Goal: Task Accomplishment & Management: Use online tool/utility

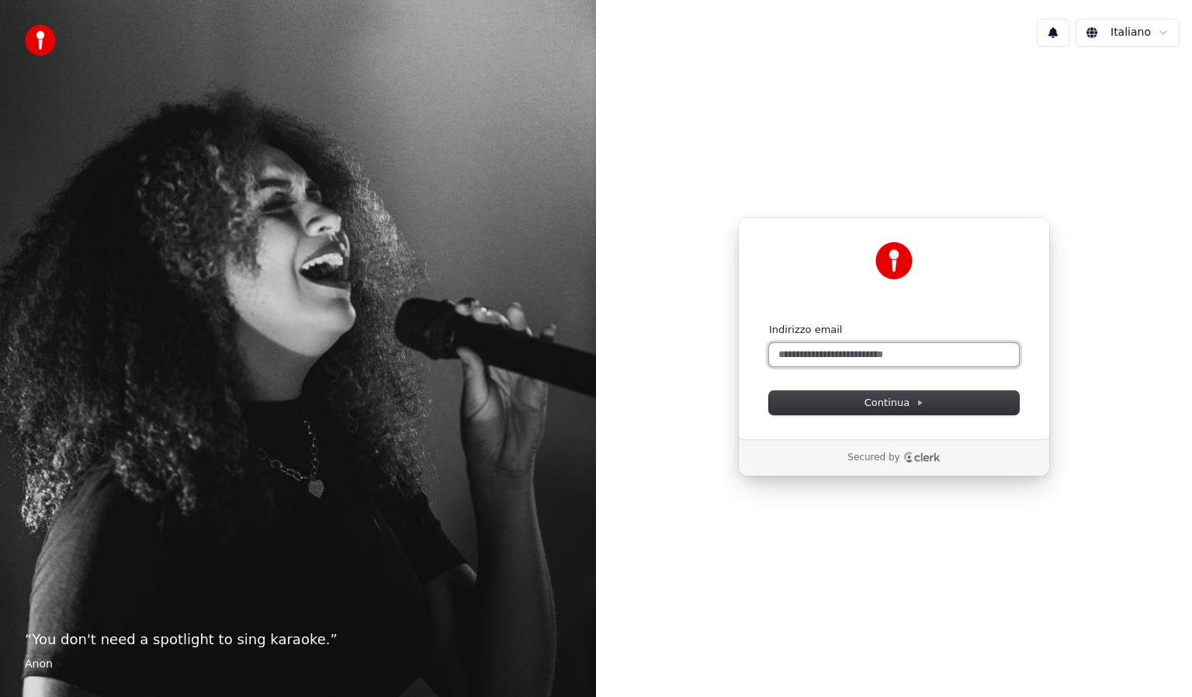
click at [902, 351] on input "Indirizzo email" at bounding box center [894, 354] width 250 height 23
click at [769, 323] on button "submit" at bounding box center [769, 323] width 0 height 0
type input "**********"
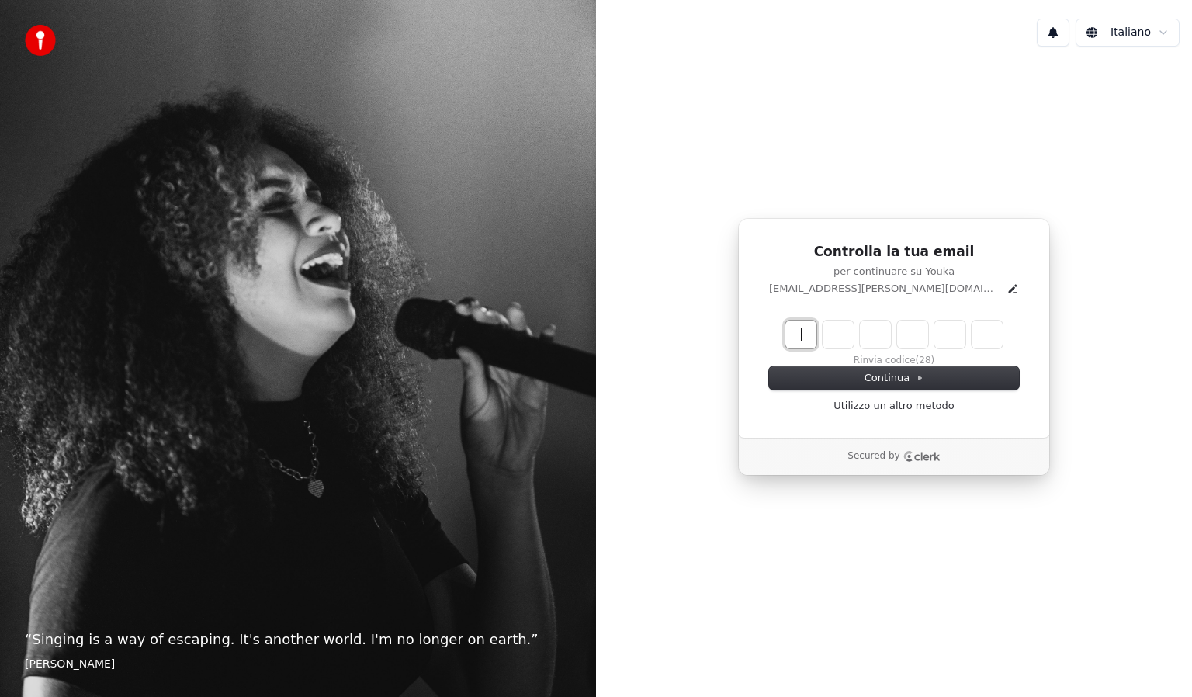
click at [794, 335] on input "Enter verification code" at bounding box center [910, 335] width 248 height 28
type input "******"
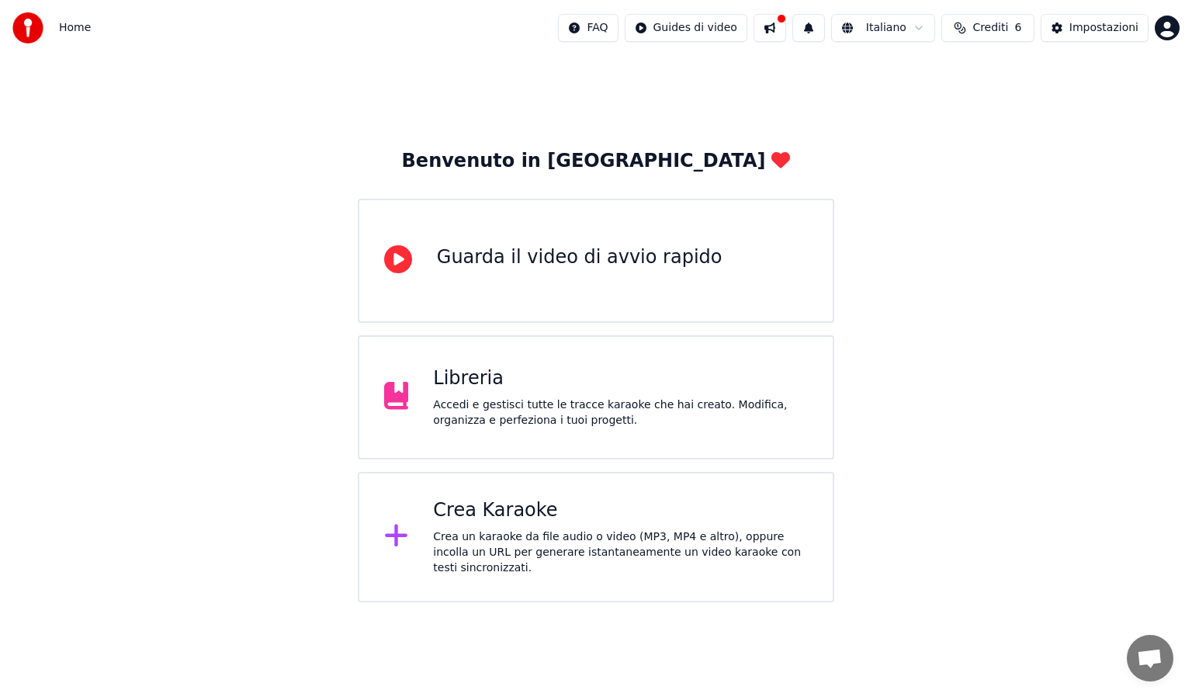
click at [498, 549] on div "Crea un karaoke da file audio o video (MP3, MP4 e altro), oppure incolla un URL…" at bounding box center [620, 552] width 375 height 47
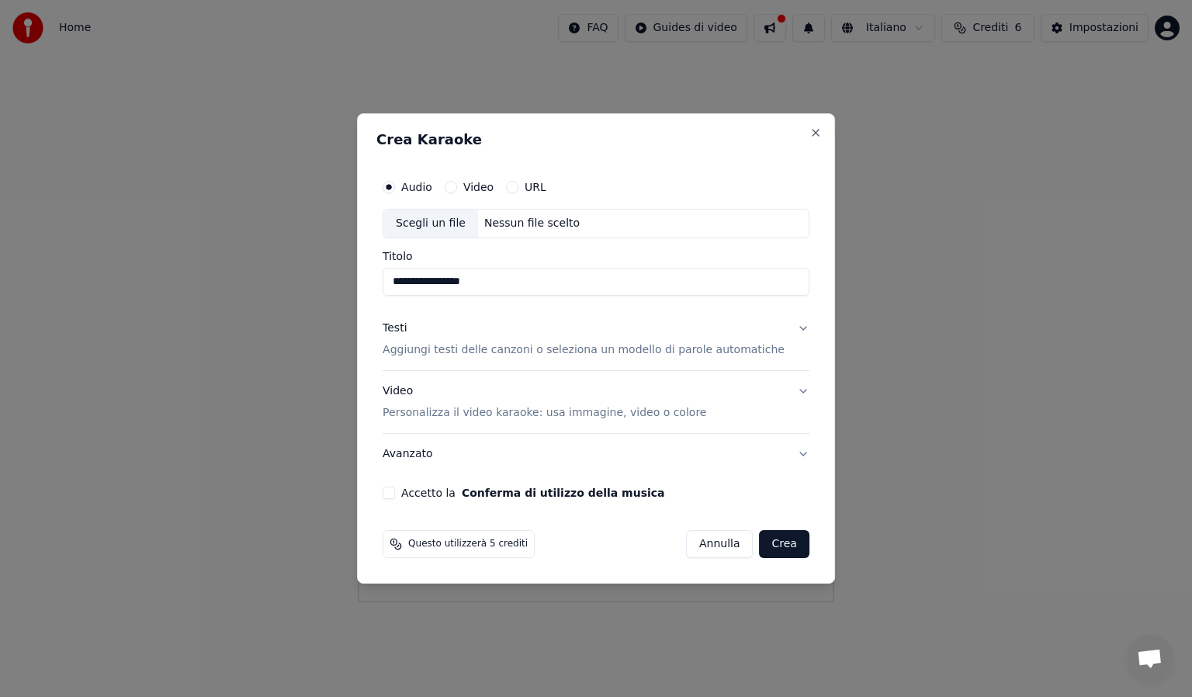
click at [447, 227] on div "Scegli un file" at bounding box center [431, 224] width 95 height 28
click at [640, 279] on input "**********" at bounding box center [596, 282] width 427 height 28
type input "**********"
click at [504, 349] on p "Aggiungi testi delle canzoni o seleziona un modello di parole automatiche" at bounding box center [584, 350] width 402 height 16
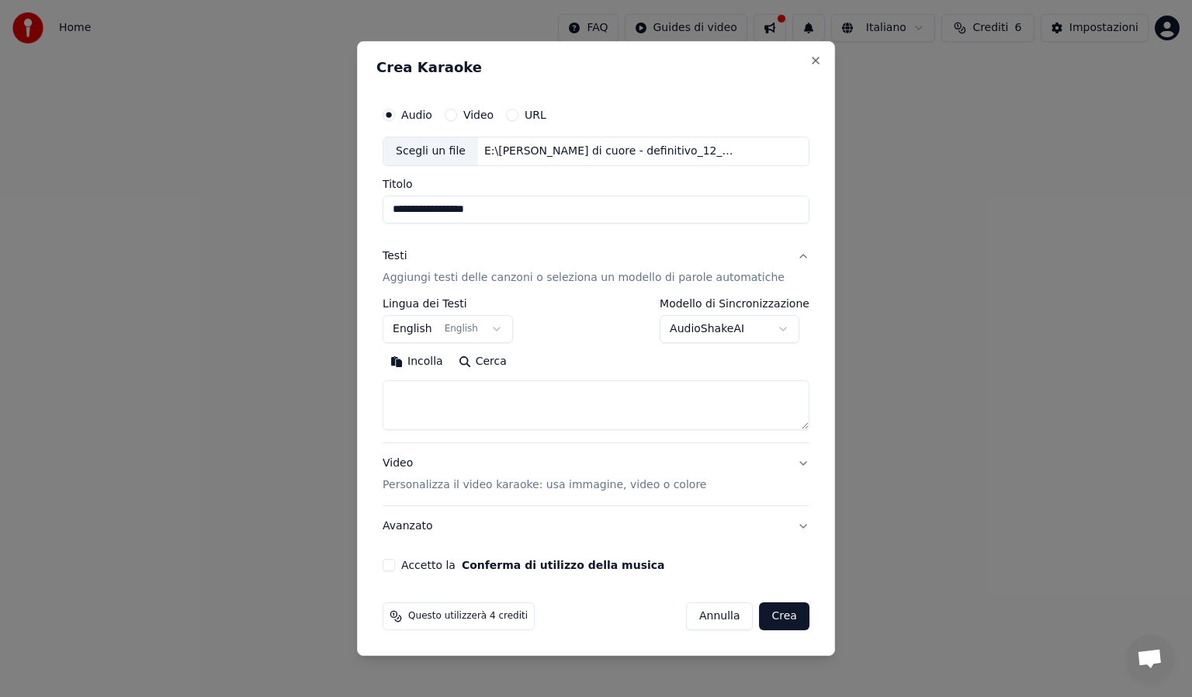
click at [423, 392] on textarea at bounding box center [596, 405] width 427 height 50
paste textarea "**********"
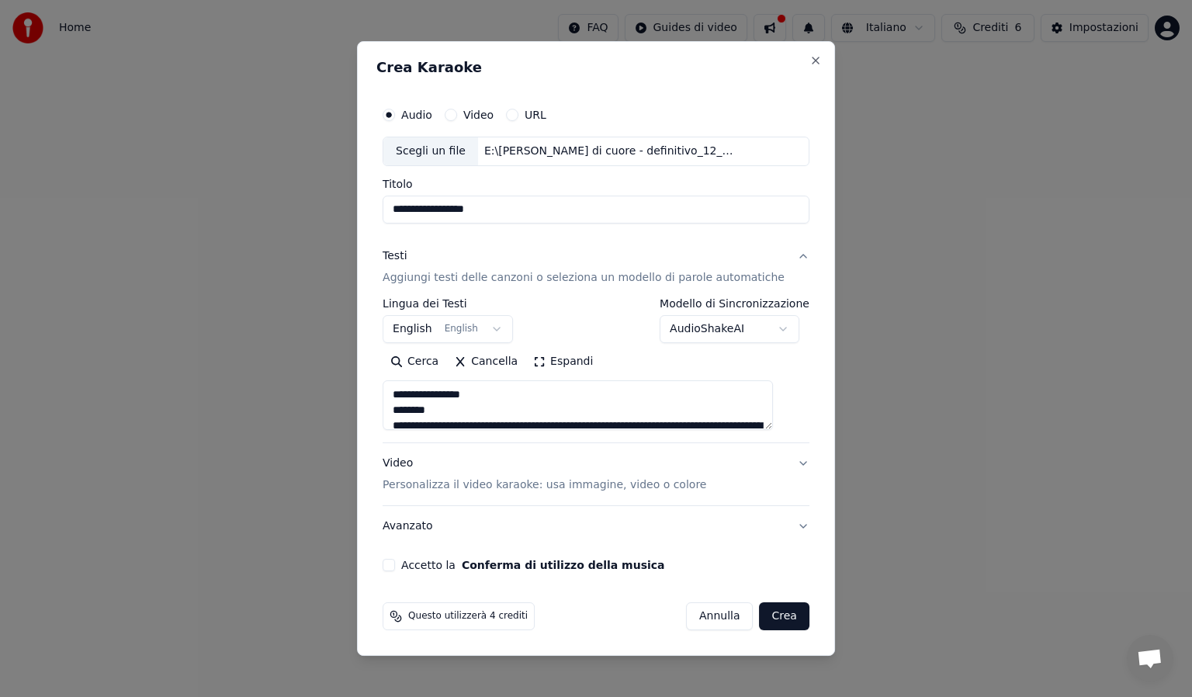
click at [460, 411] on textarea at bounding box center [578, 405] width 391 height 50
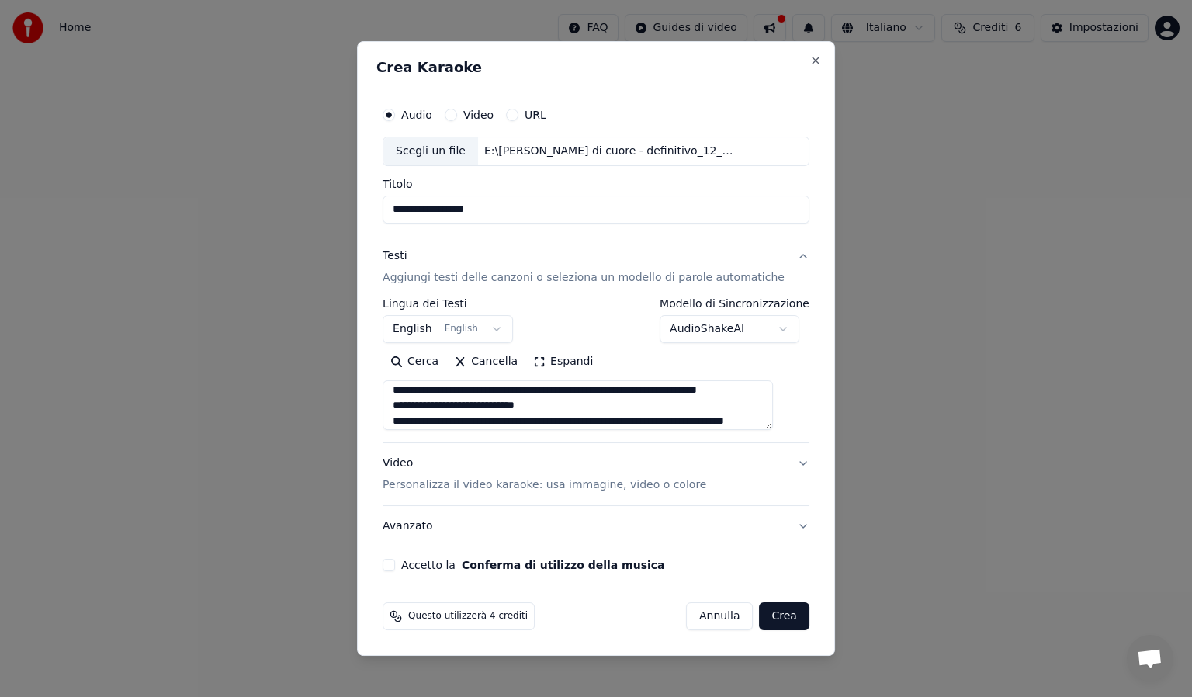
scroll to position [99, 0]
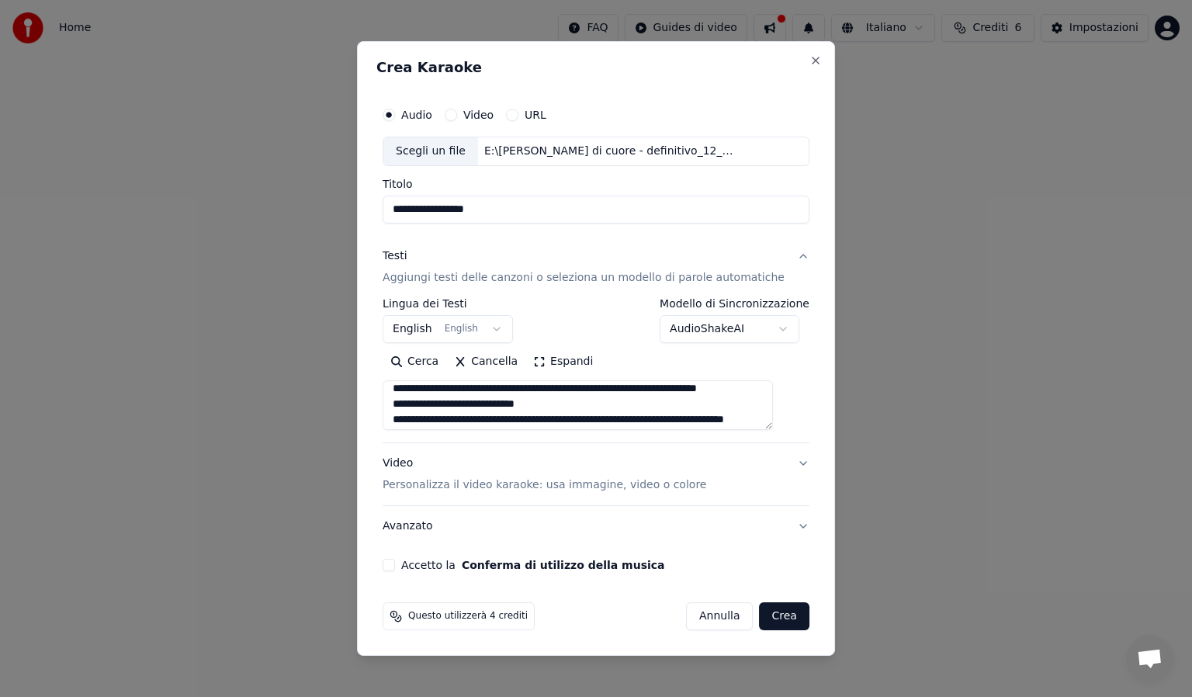
click at [411, 415] on textarea at bounding box center [578, 405] width 391 height 50
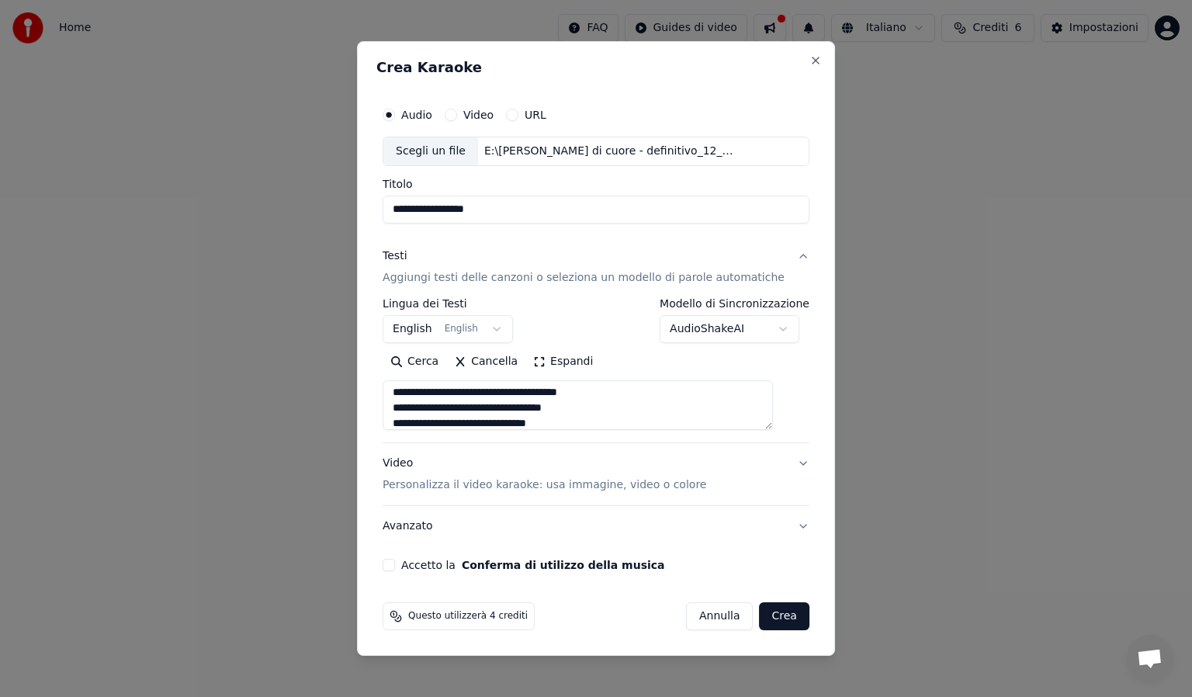
scroll to position [220, 0]
click at [470, 407] on textarea at bounding box center [578, 405] width 391 height 50
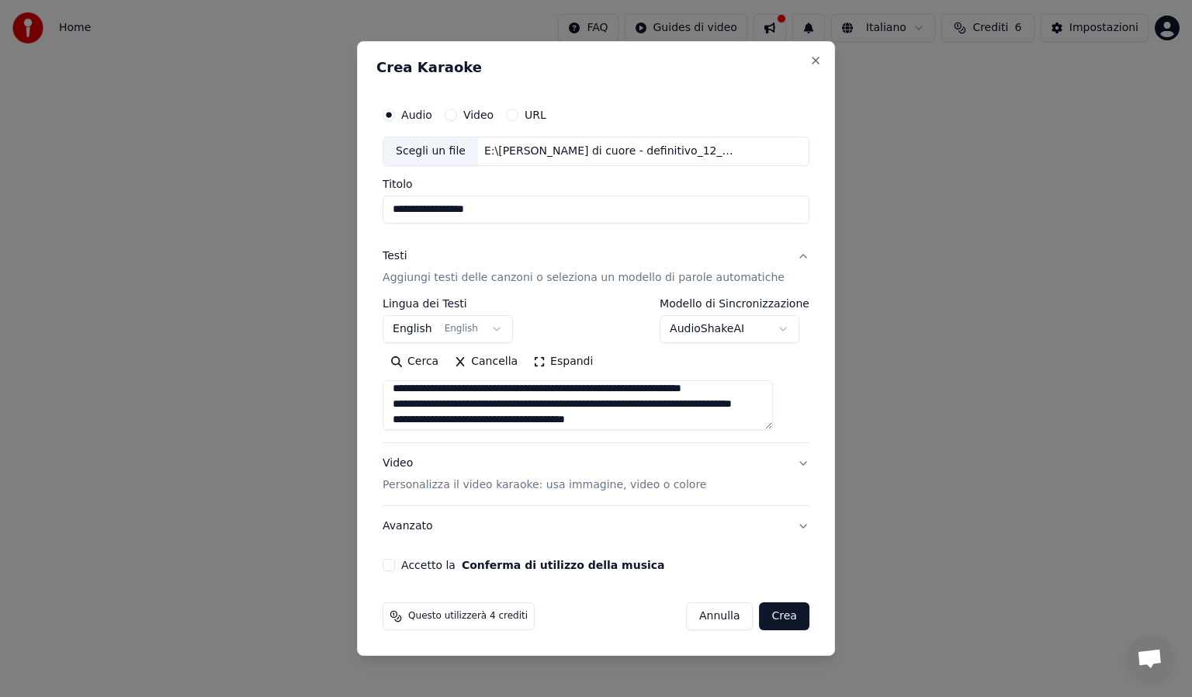
scroll to position [372, 0]
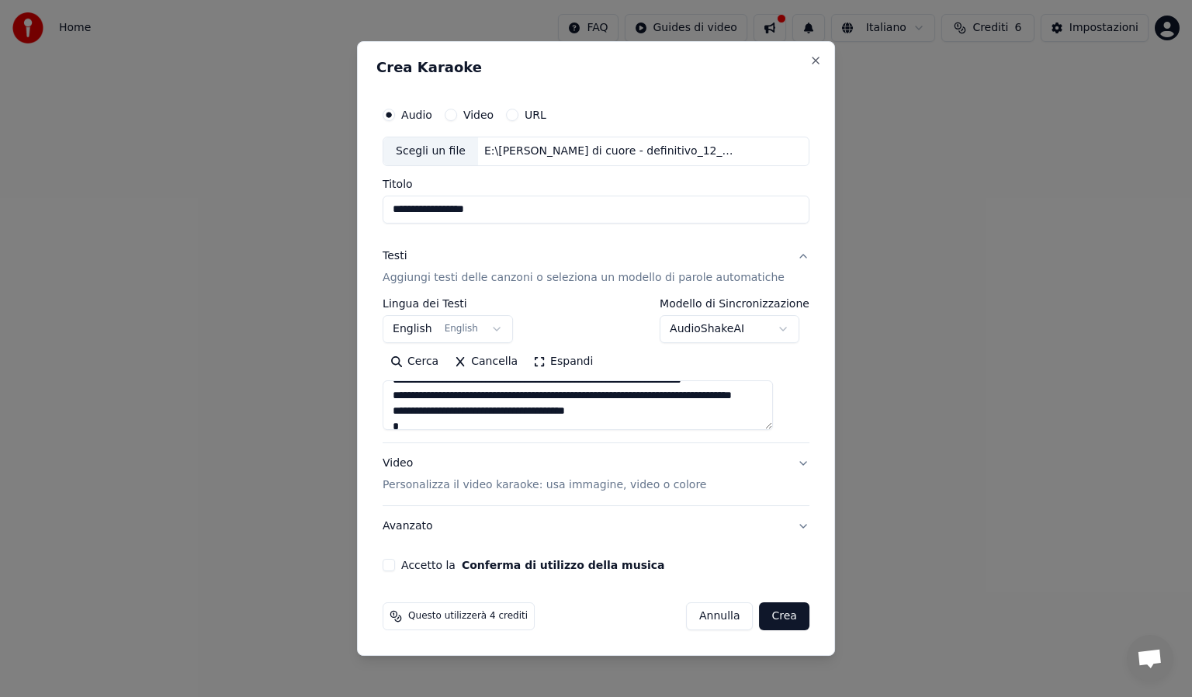
click at [450, 413] on textarea at bounding box center [578, 405] width 391 height 50
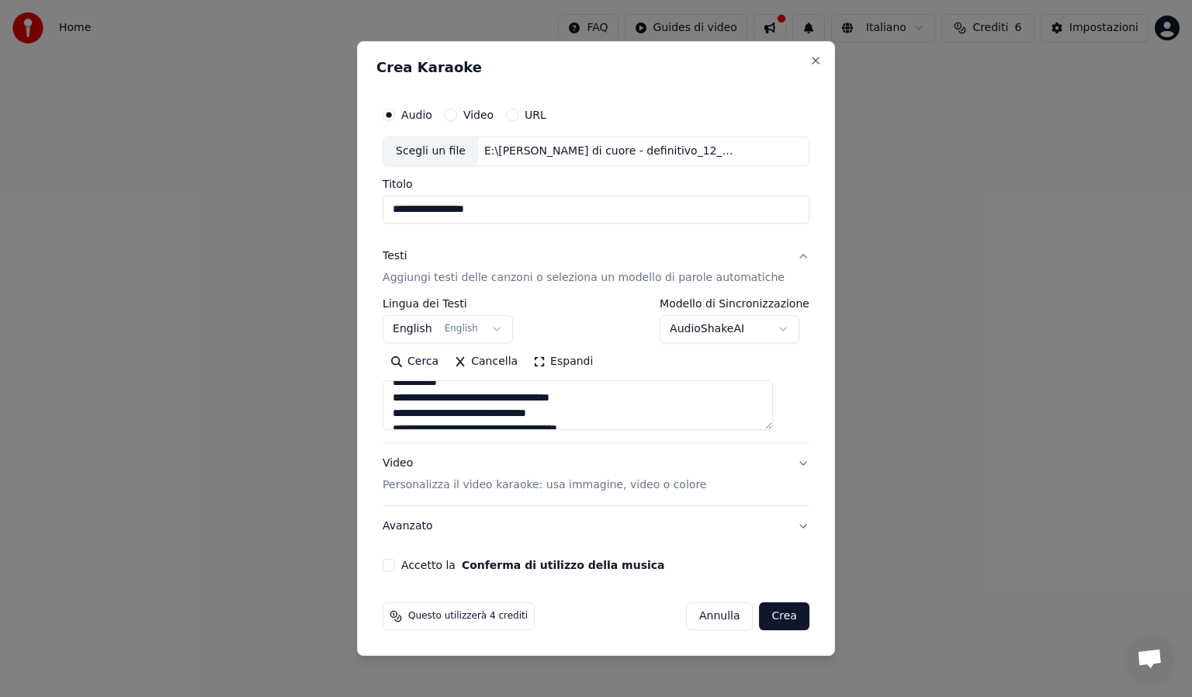
scroll to position [494, 0]
click at [443, 397] on textarea at bounding box center [578, 405] width 391 height 50
click at [463, 402] on textarea at bounding box center [578, 405] width 391 height 50
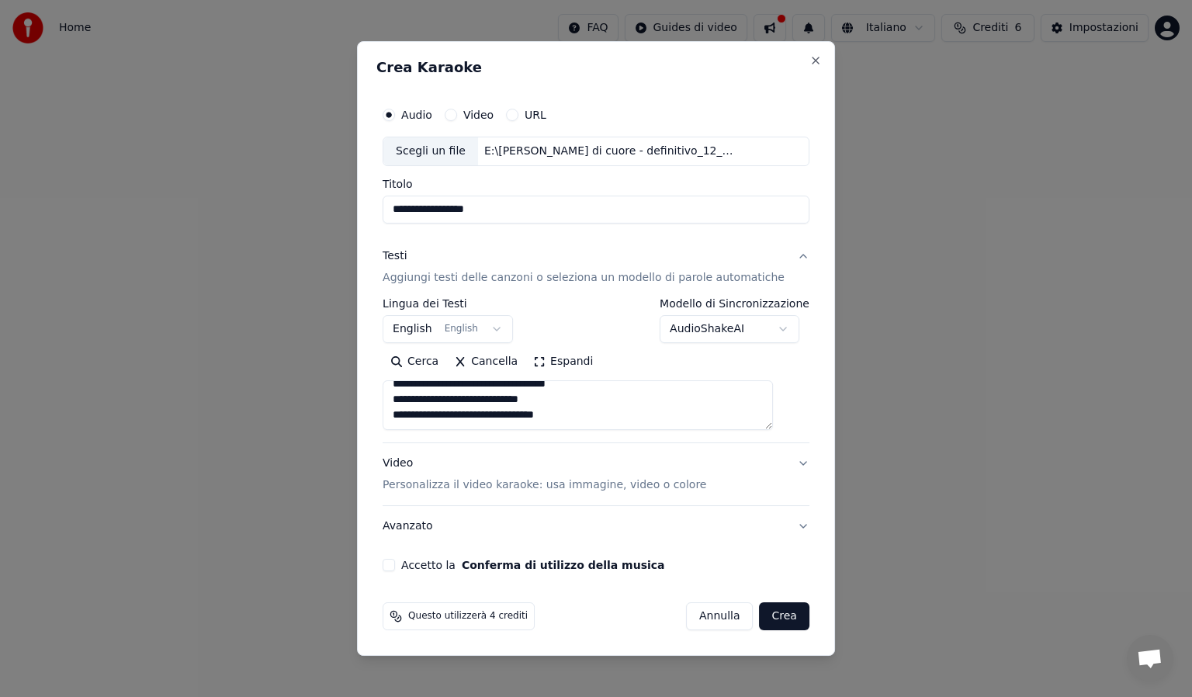
click at [472, 422] on textarea at bounding box center [578, 405] width 391 height 50
paste textarea "**********"
type textarea "**********"
click at [481, 485] on p "Personalizza il video karaoke: usa immagine, video o colore" at bounding box center [545, 485] width 324 height 16
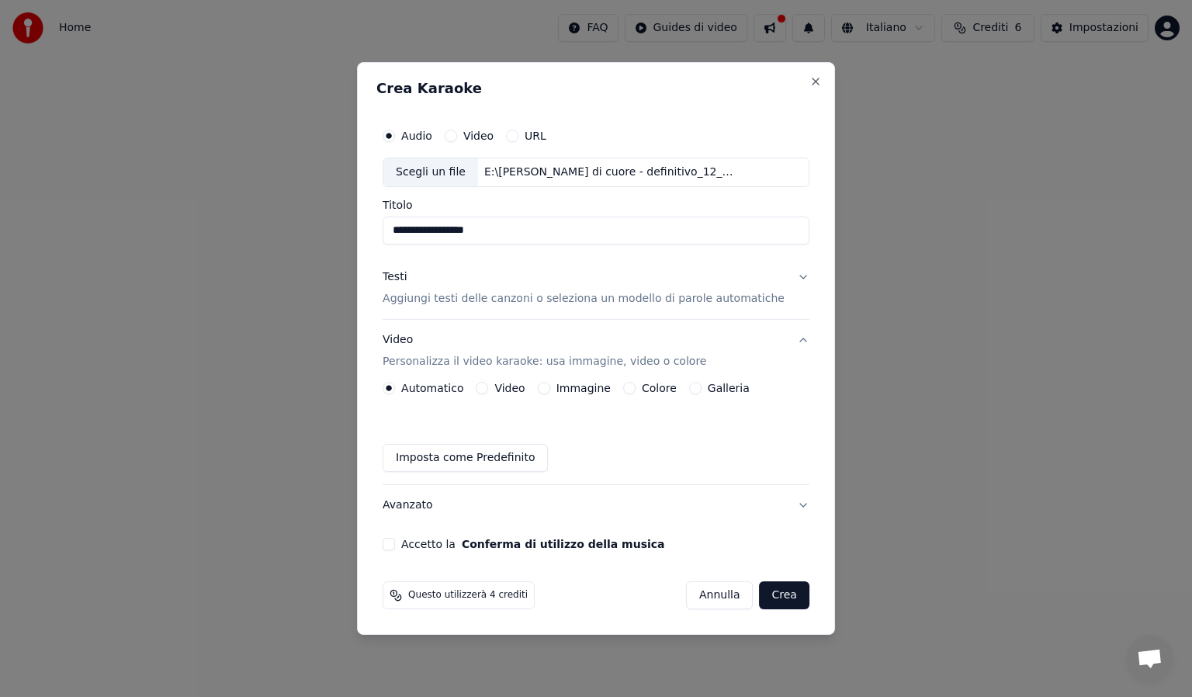
click at [488, 389] on button "Video" at bounding box center [482, 388] width 12 height 12
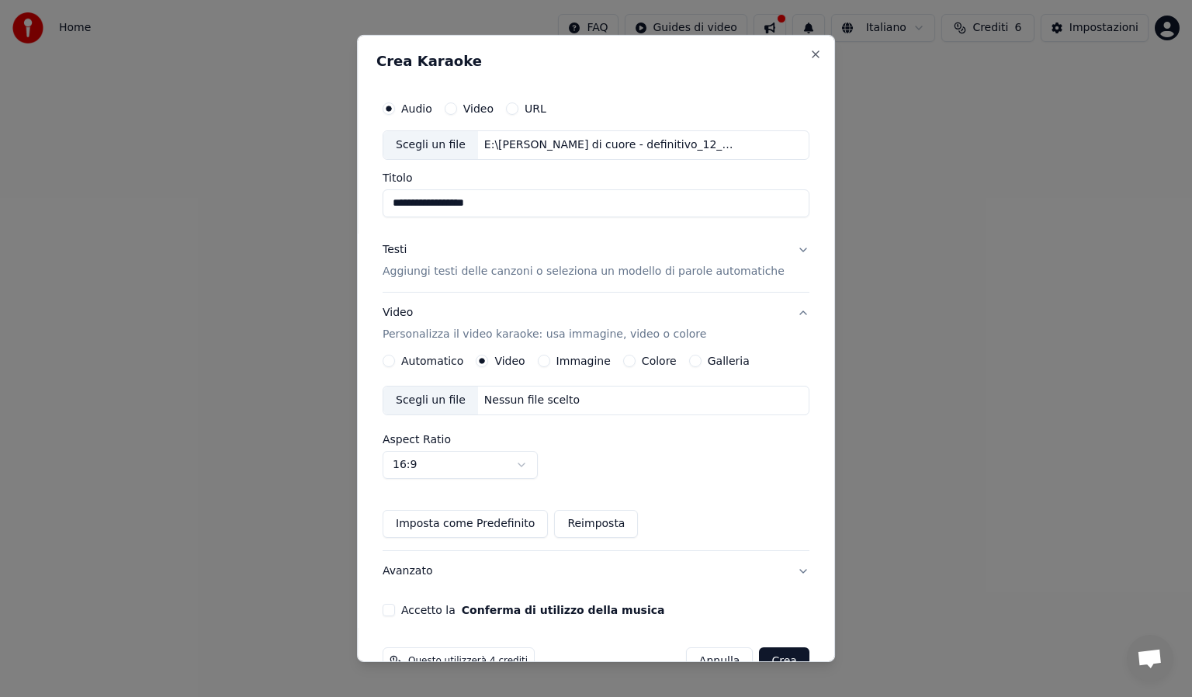
click at [454, 401] on div "Scegli un file" at bounding box center [431, 401] width 95 height 28
click at [395, 611] on button "Accetto la Conferma di utilizzo della musica" at bounding box center [389, 610] width 12 height 12
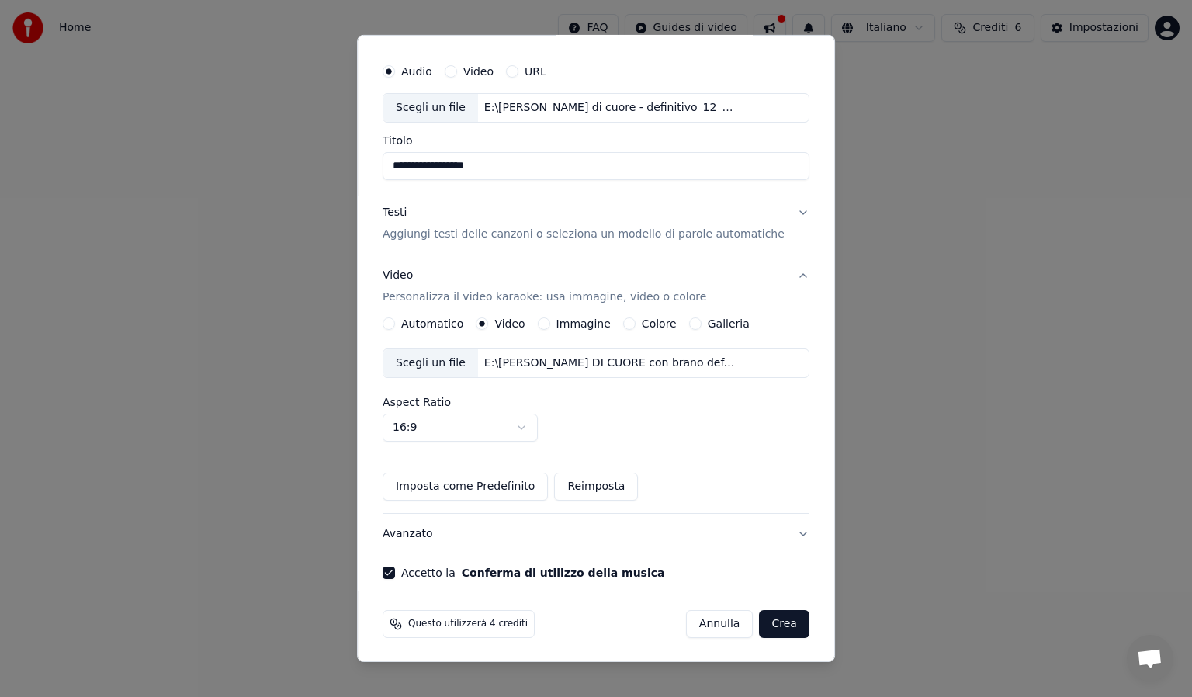
click at [769, 624] on button "Crea" at bounding box center [785, 624] width 50 height 28
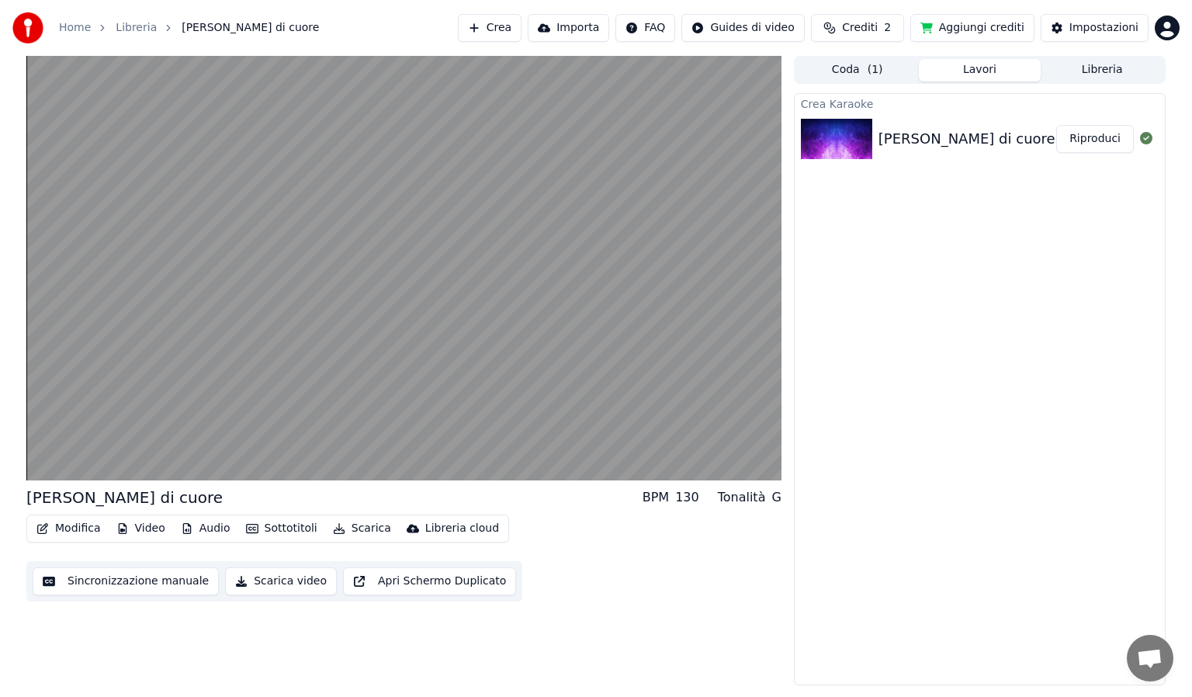
click at [75, 528] on button "Modifica" at bounding box center [68, 529] width 77 height 22
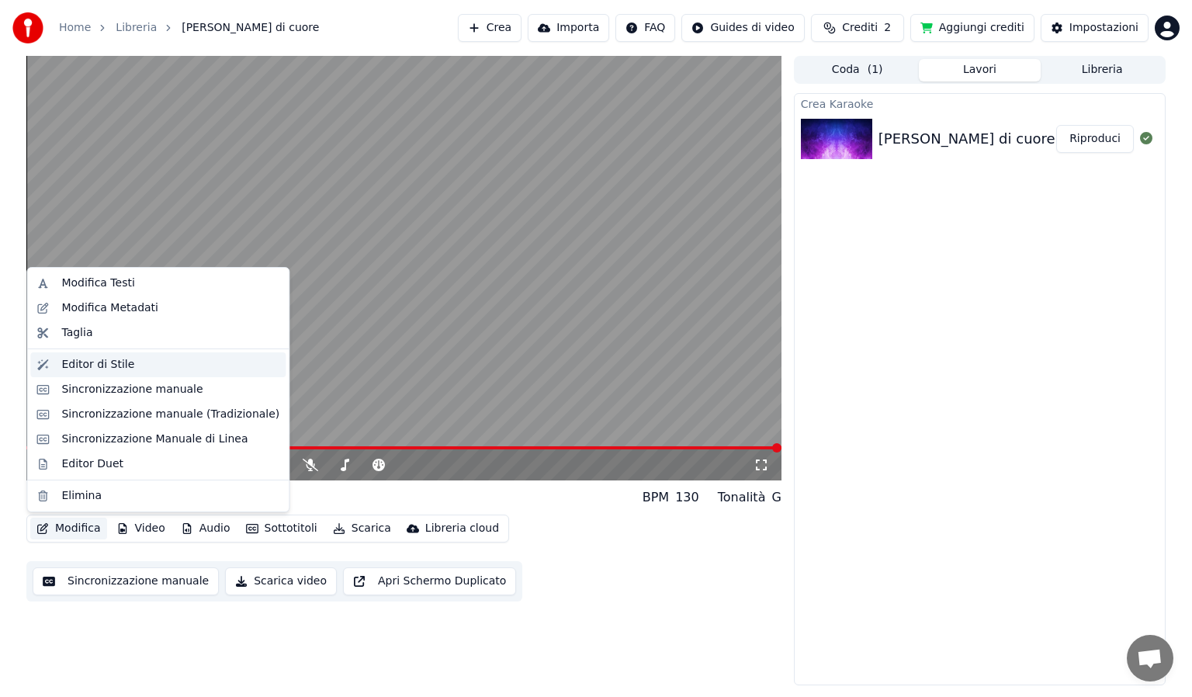
click at [111, 364] on div "Editor di Stile" at bounding box center [97, 365] width 73 height 16
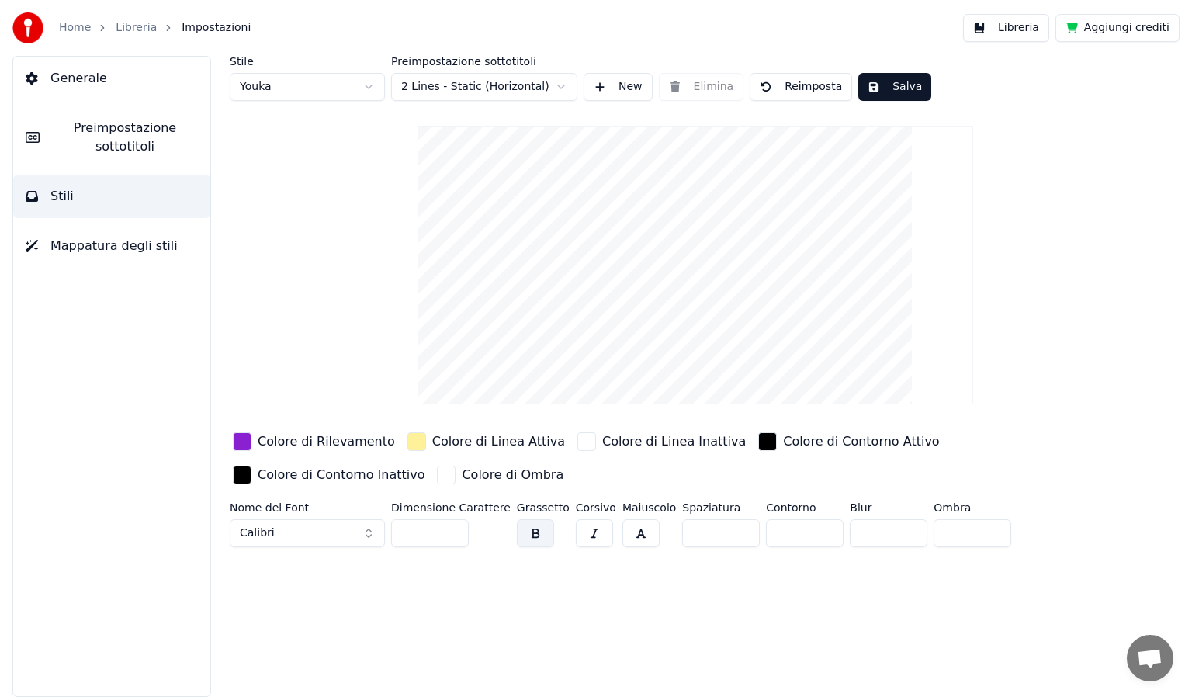
click at [243, 439] on div "button" at bounding box center [242, 441] width 19 height 19
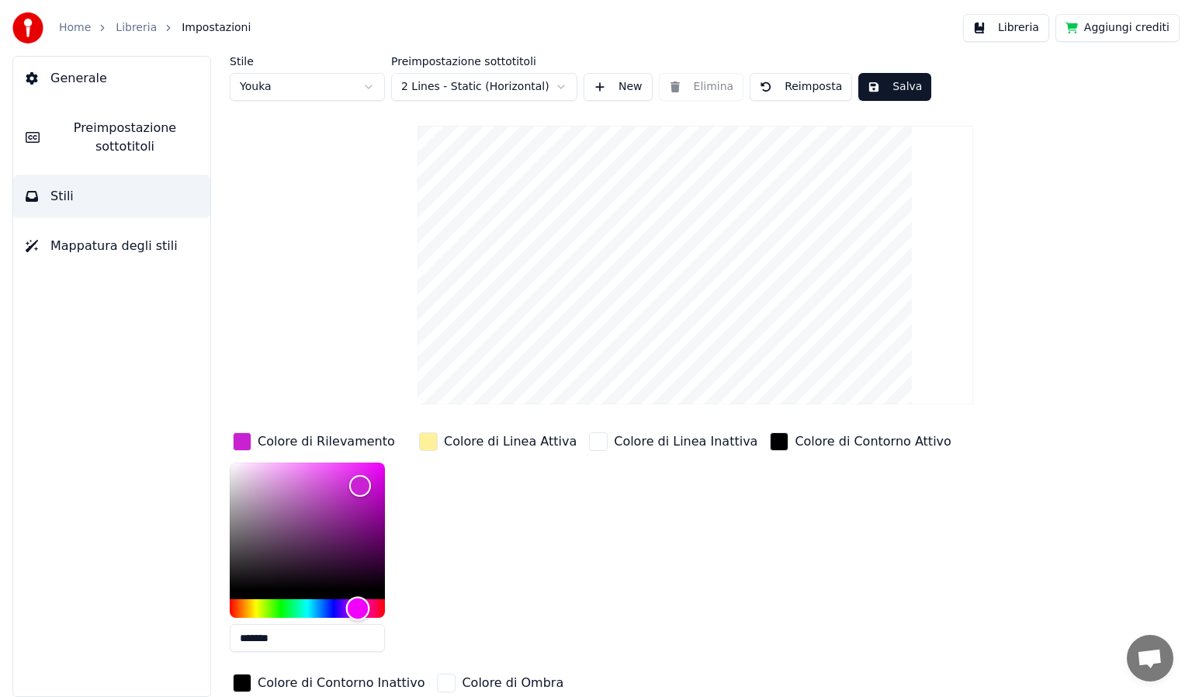
click at [358, 603] on div "Hue" at bounding box center [358, 609] width 24 height 24
drag, startPoint x: 359, startPoint y: 484, endPoint x: 341, endPoint y: 477, distance: 18.9
click at [341, 477] on div "Color" at bounding box center [341, 479] width 24 height 24
click at [431, 440] on div "button" at bounding box center [428, 441] width 19 height 19
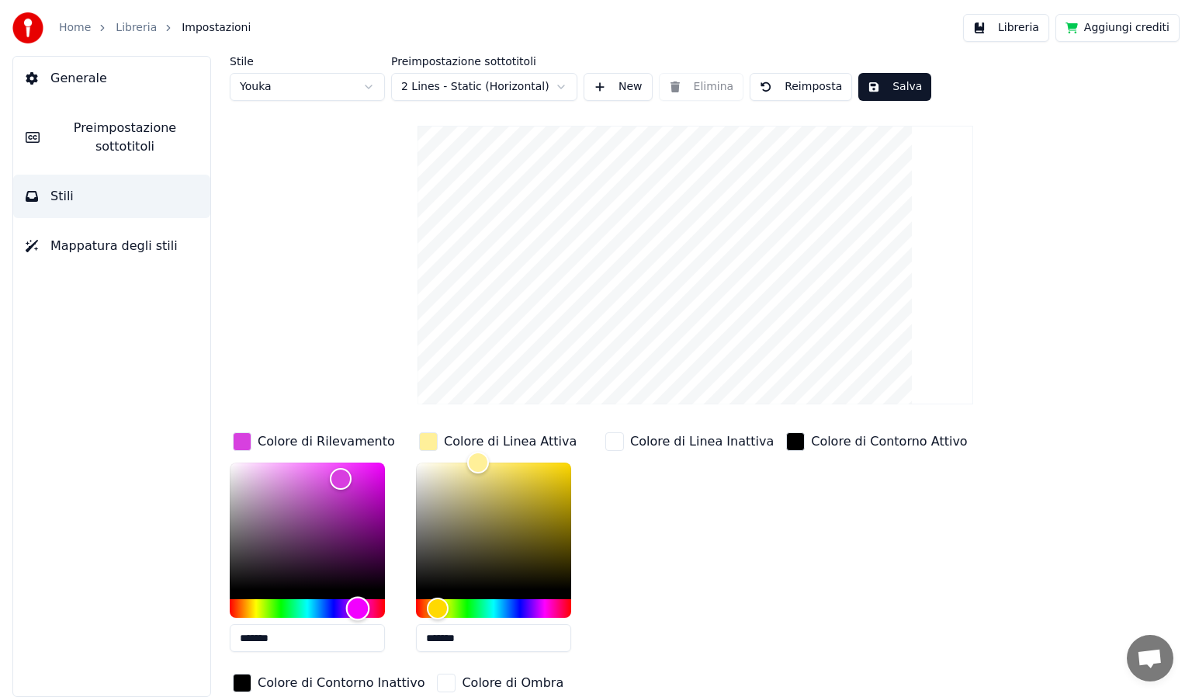
type input "*******"
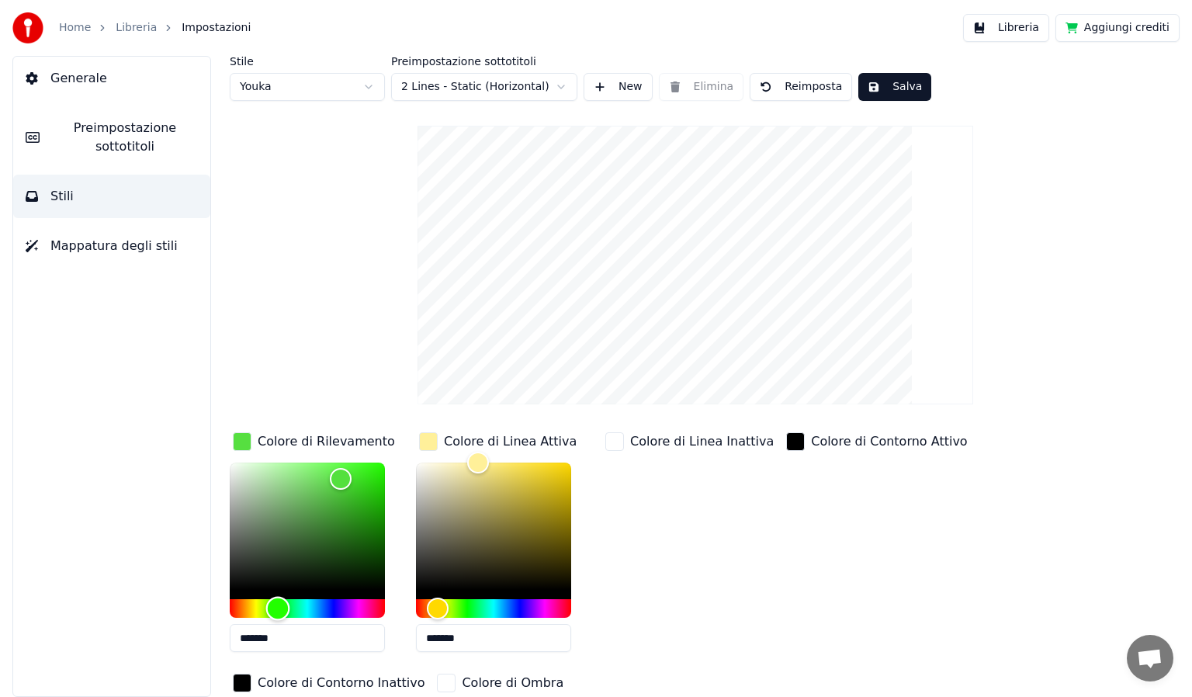
click at [278, 609] on div "Hue" at bounding box center [307, 608] width 155 height 19
click at [248, 445] on div "button" at bounding box center [242, 441] width 19 height 19
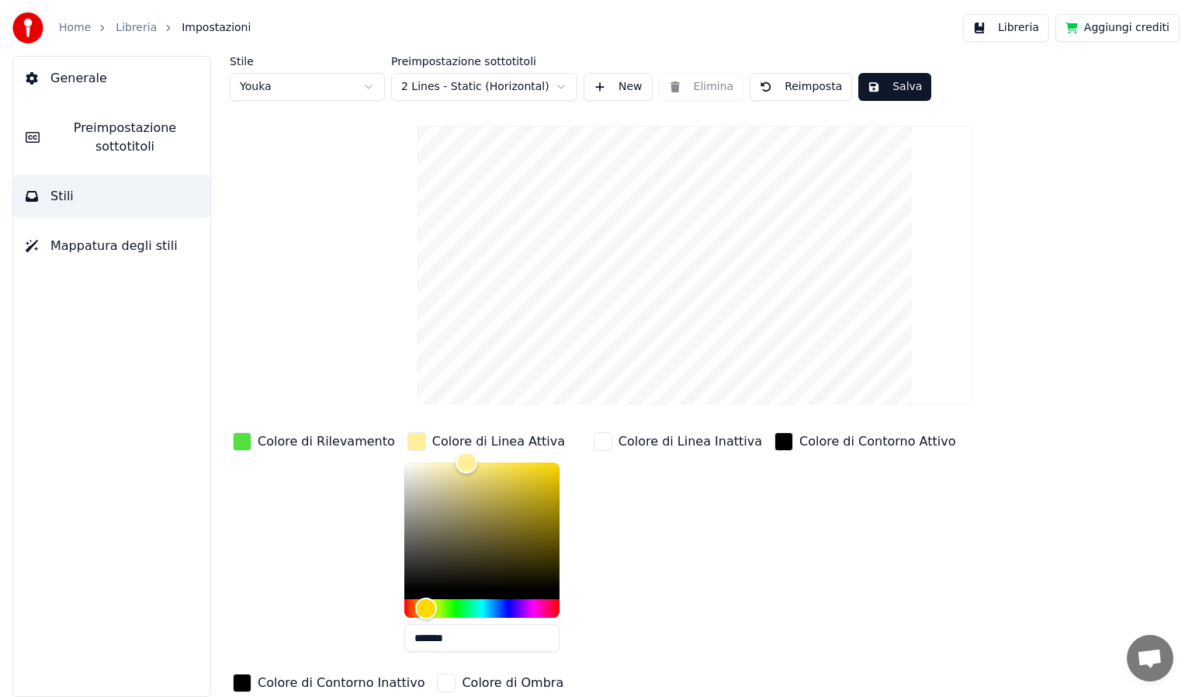
click at [240, 446] on div "button" at bounding box center [242, 441] width 19 height 19
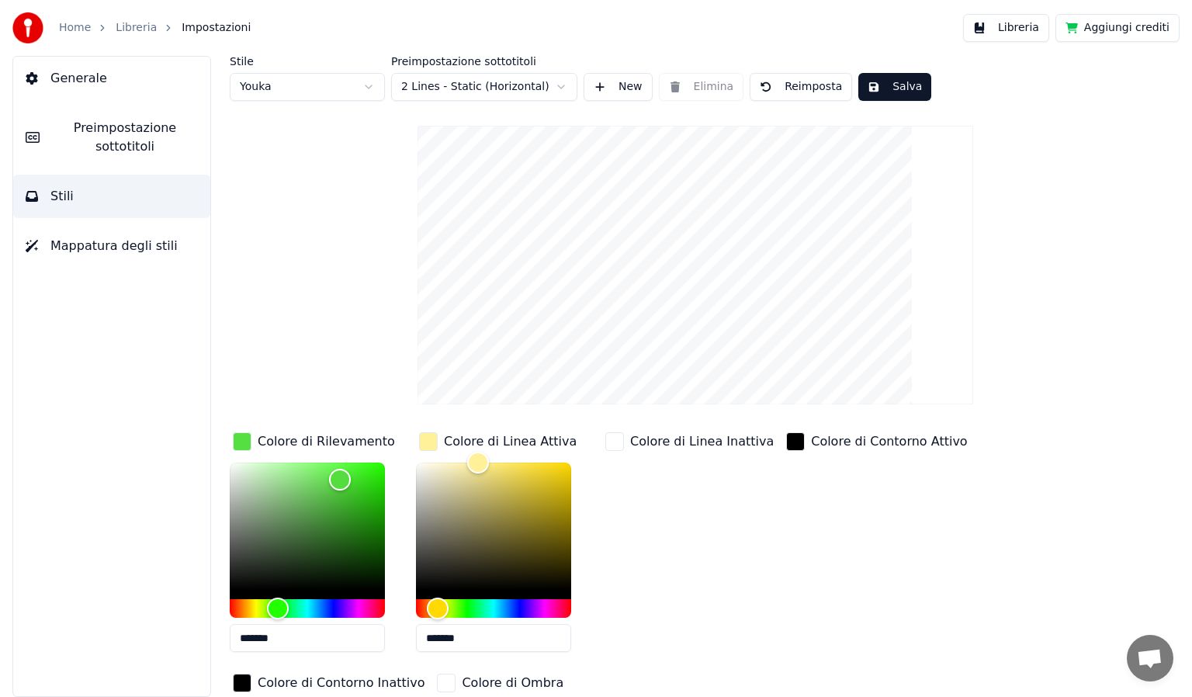
click at [240, 446] on div "button" at bounding box center [242, 441] width 19 height 19
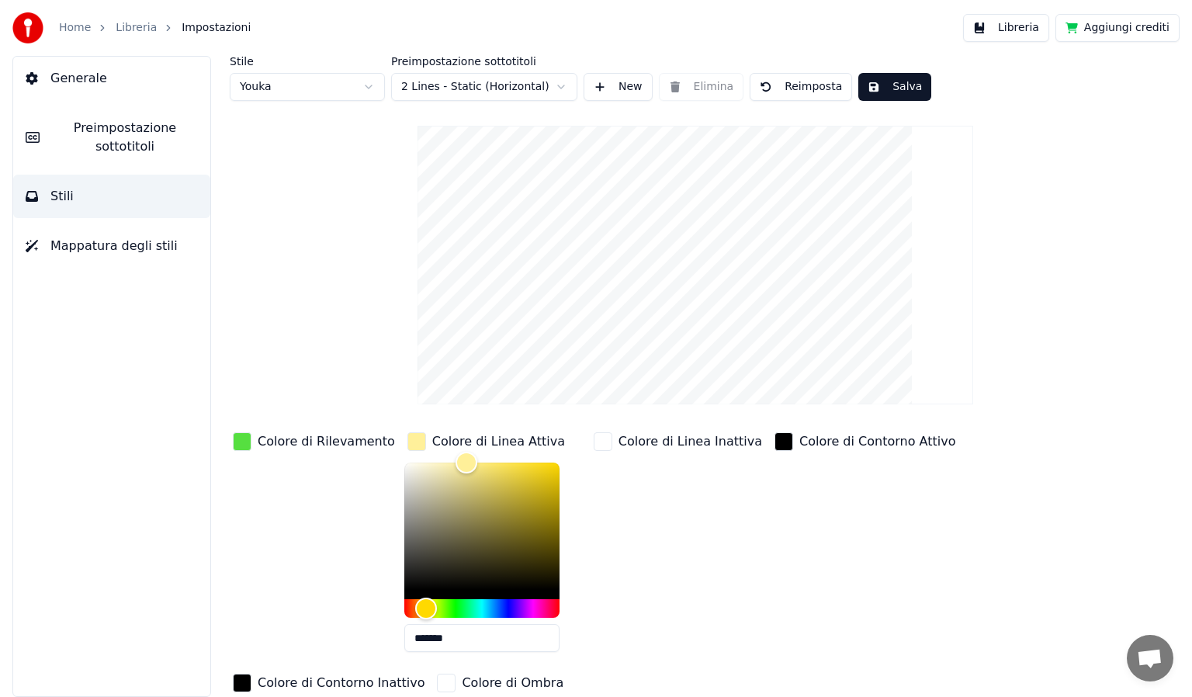
click at [240, 446] on div "button" at bounding box center [242, 441] width 19 height 19
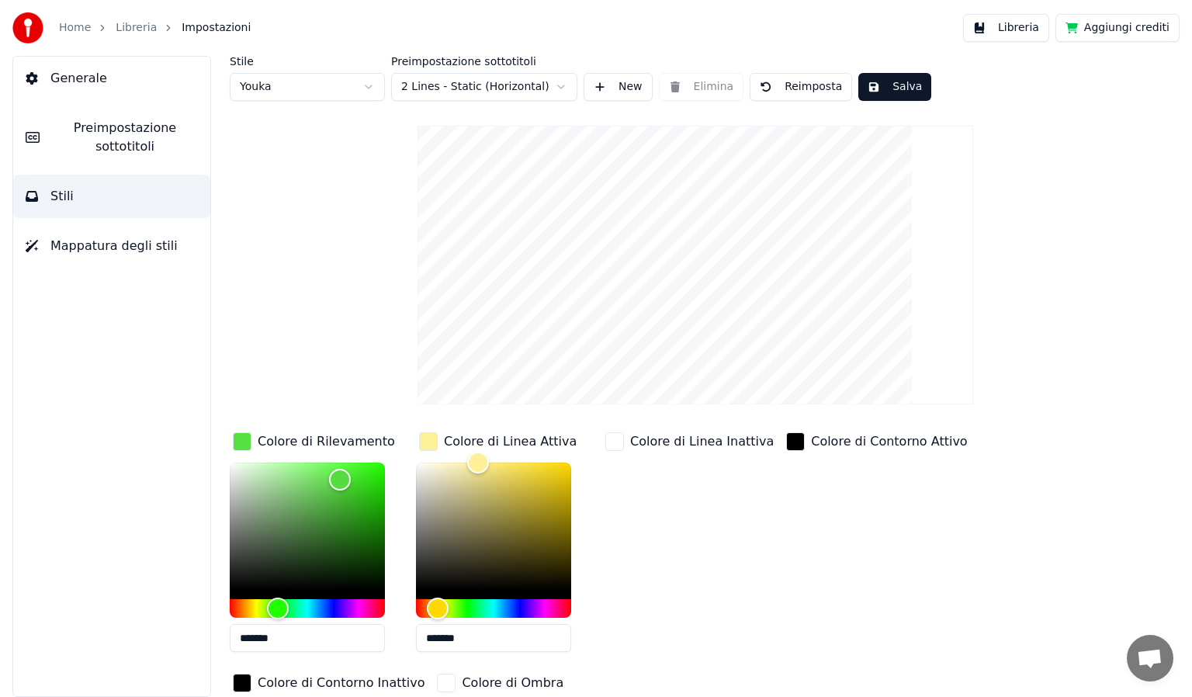
click at [425, 441] on div "button" at bounding box center [428, 441] width 19 height 19
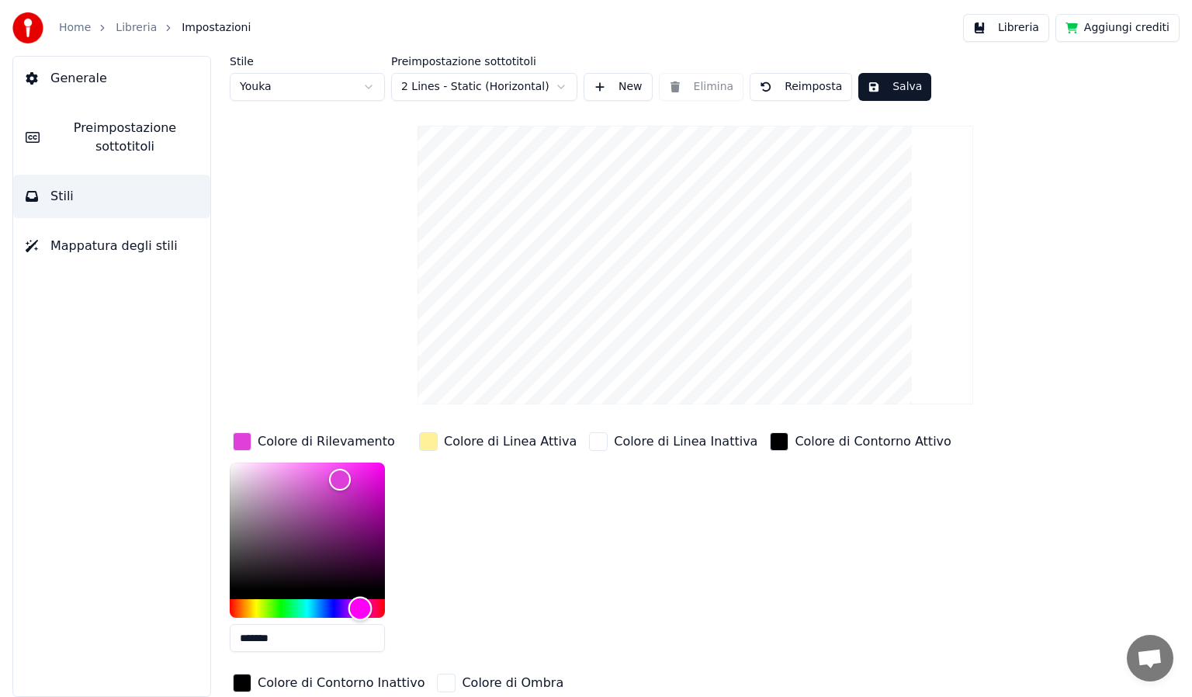
type input "*******"
click at [360, 604] on div "Hue" at bounding box center [307, 608] width 155 height 19
click at [475, 442] on div "Colore di Linea Attiva" at bounding box center [510, 441] width 133 height 19
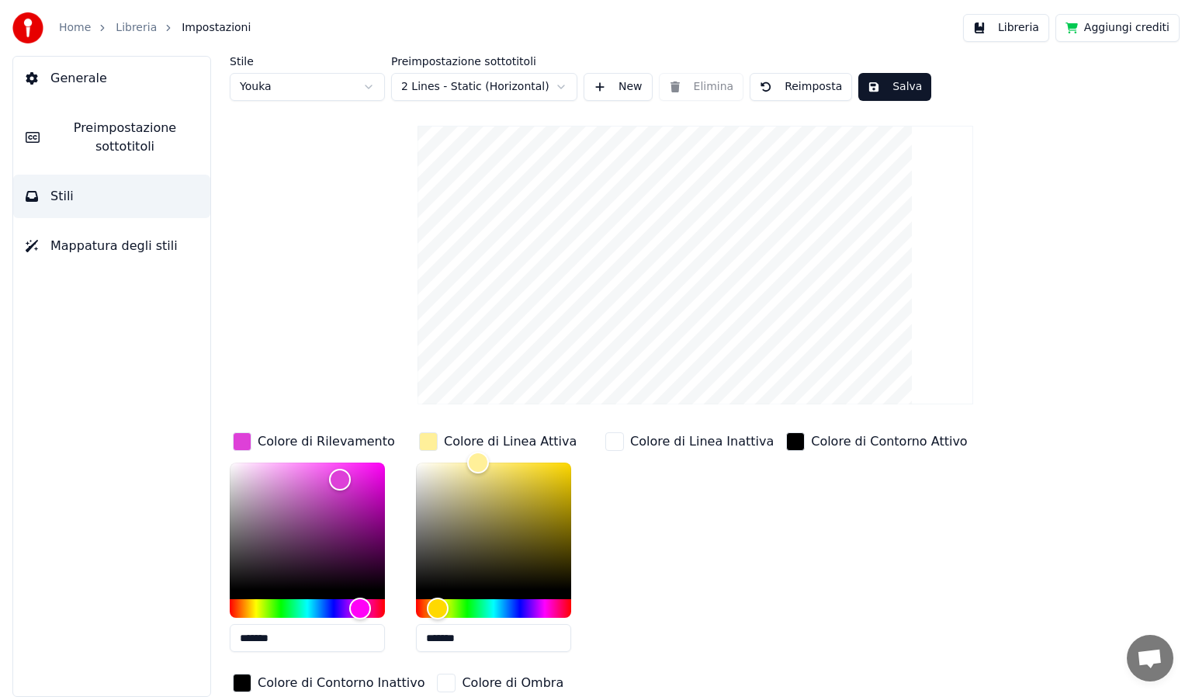
click at [321, 444] on div "Colore di Rilevamento" at bounding box center [326, 441] width 137 height 19
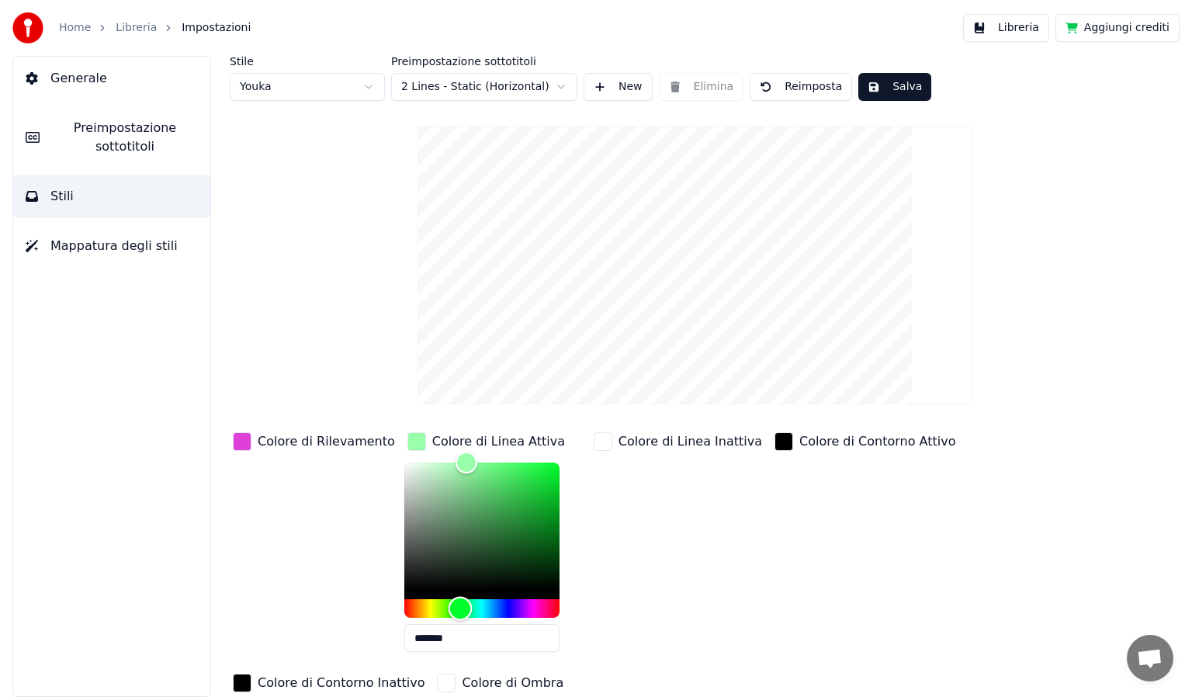
type input "*******"
click at [444, 606] on div "Hue" at bounding box center [481, 608] width 155 height 19
click at [242, 442] on div "button" at bounding box center [242, 441] width 19 height 19
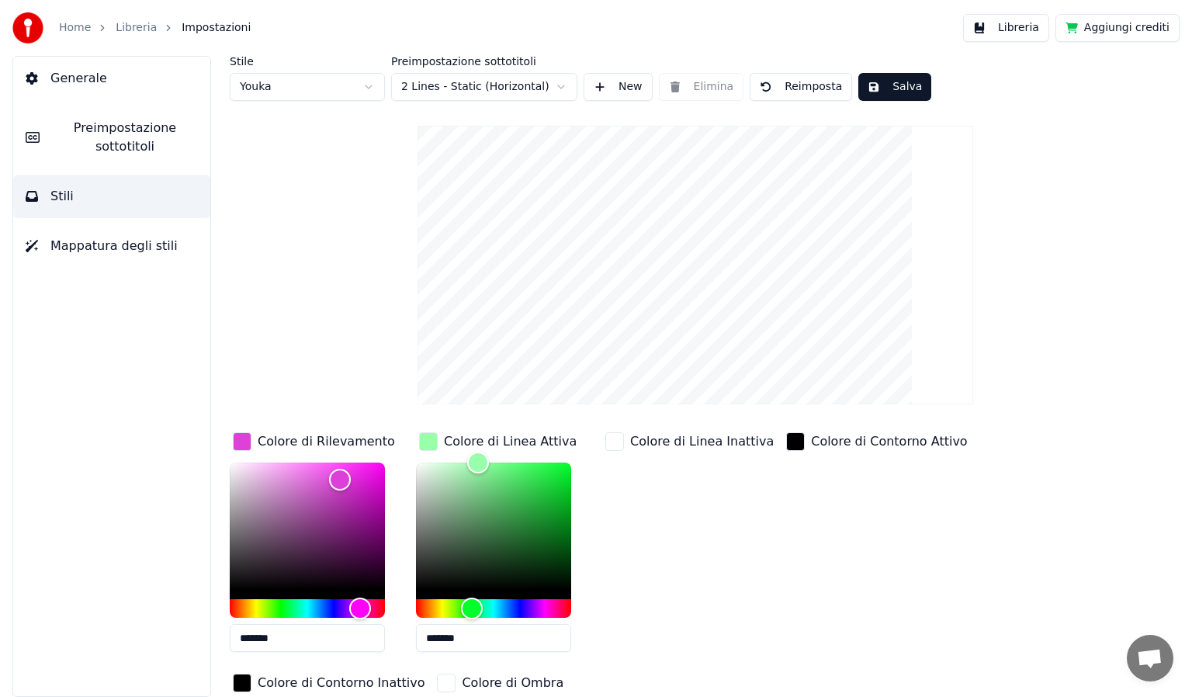
click at [242, 442] on div "button" at bounding box center [242, 441] width 19 height 19
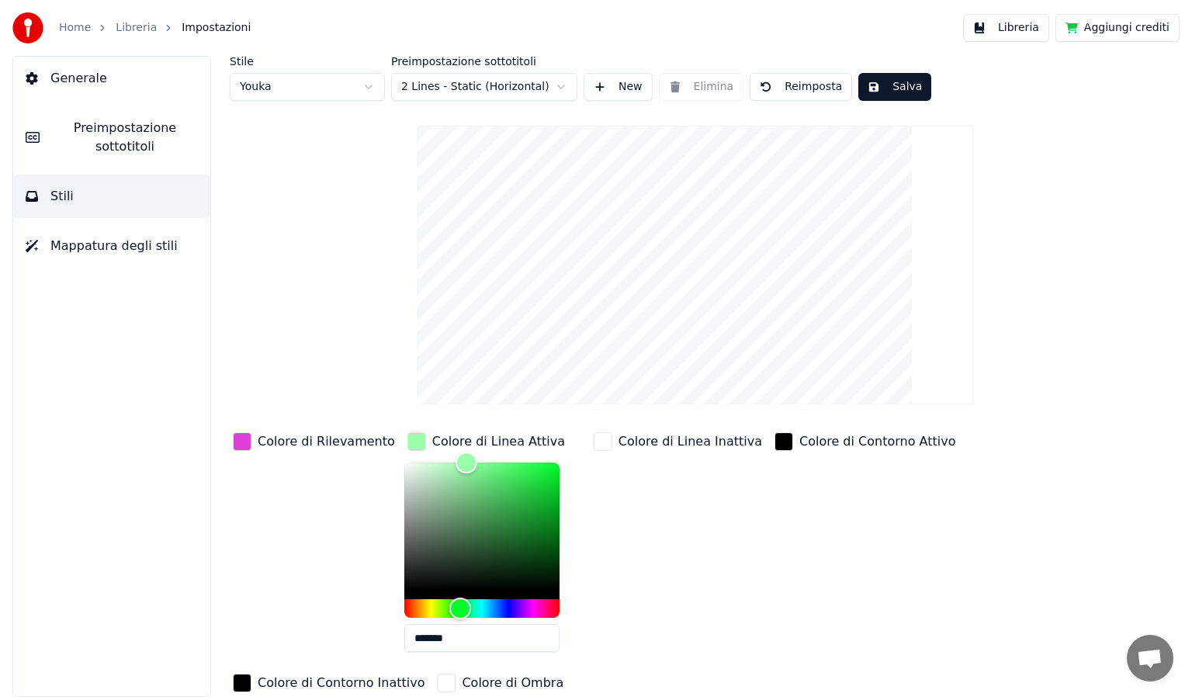
click at [242, 442] on div "button" at bounding box center [242, 441] width 19 height 19
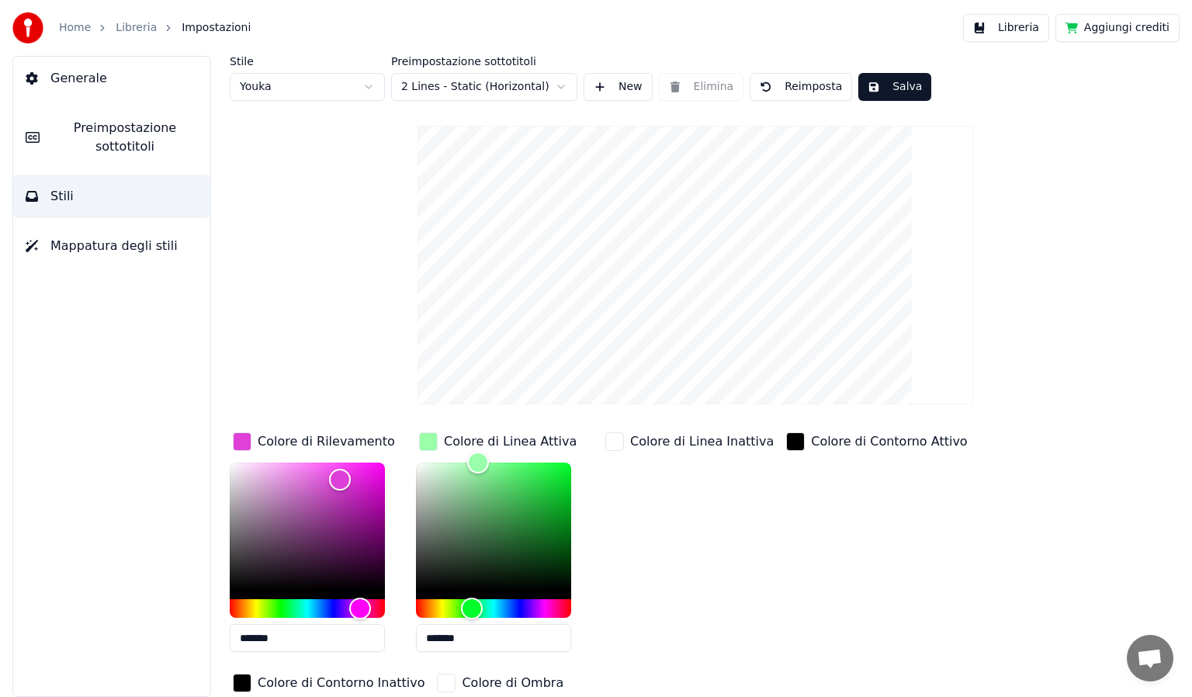
click at [470, 441] on div "Colore di Linea Attiva" at bounding box center [510, 441] width 133 height 19
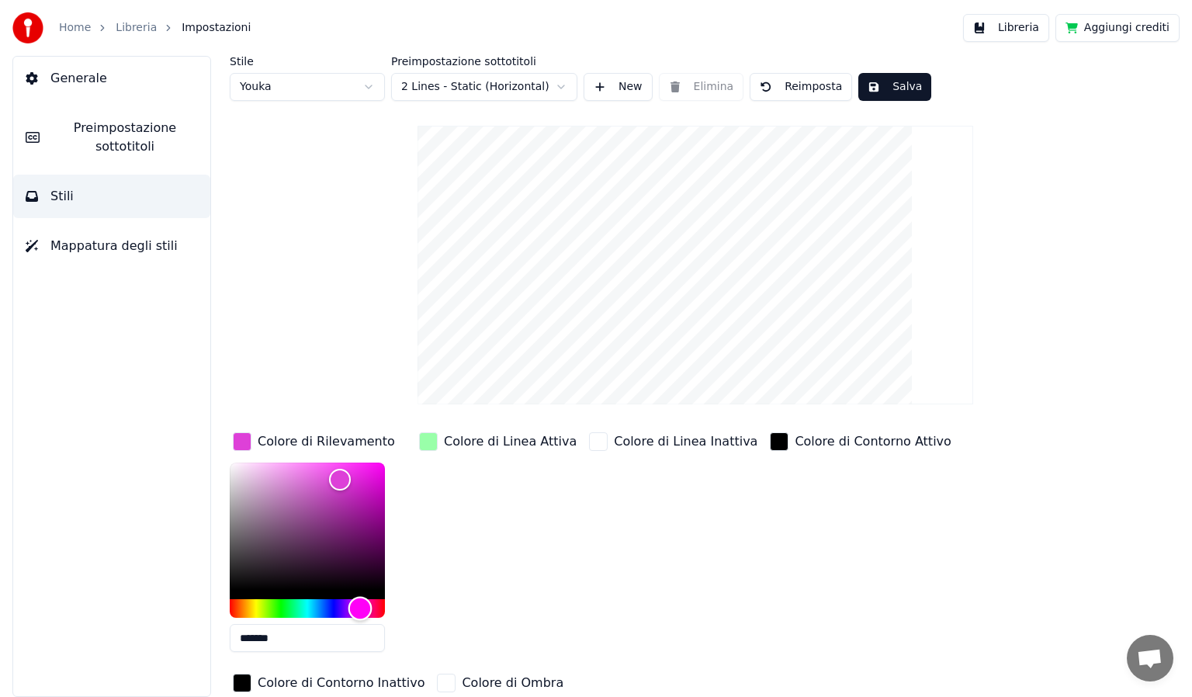
click at [360, 605] on div "Hue" at bounding box center [361, 609] width 24 height 24
type input "*******"
drag, startPoint x: 341, startPoint y: 471, endPoint x: 353, endPoint y: 469, distance: 12.6
click at [353, 469] on div "Color" at bounding box center [354, 470] width 24 height 24
click at [421, 439] on div "button" at bounding box center [428, 441] width 19 height 19
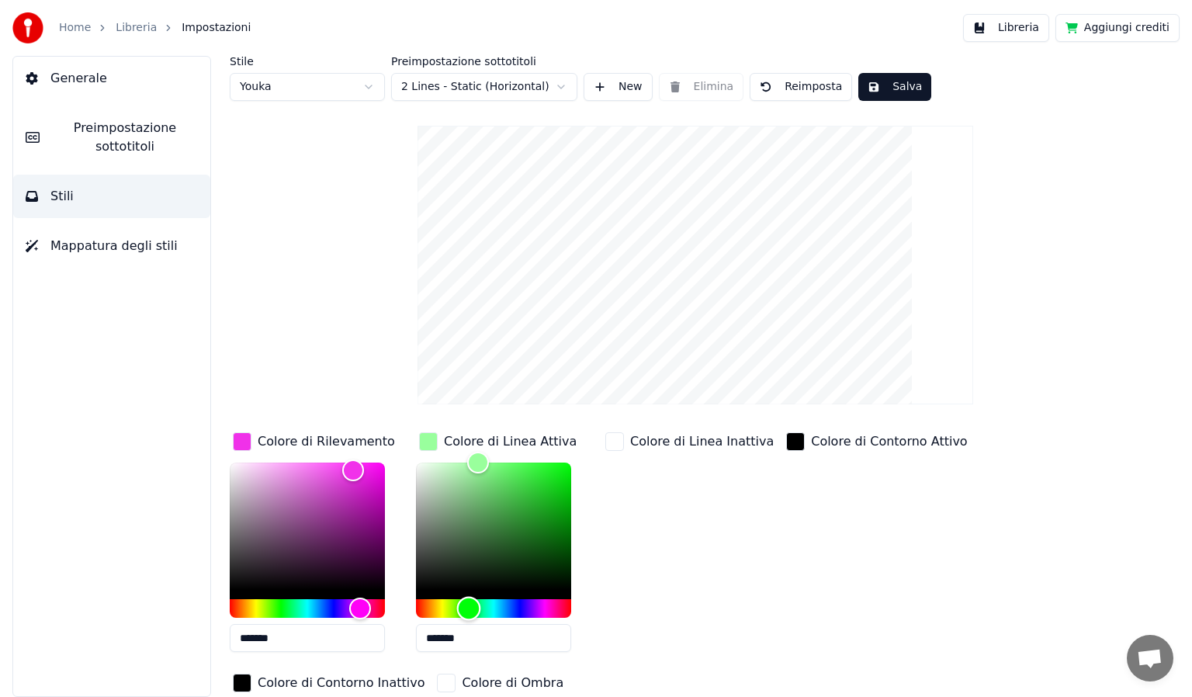
click at [469, 601] on div "Hue" at bounding box center [469, 609] width 24 height 24
type input "*******"
drag, startPoint x: 481, startPoint y: 466, endPoint x: 506, endPoint y: 474, distance: 26.0
click at [506, 474] on div "Color" at bounding box center [507, 475] width 24 height 24
click at [874, 88] on button "Salva" at bounding box center [895, 87] width 73 height 28
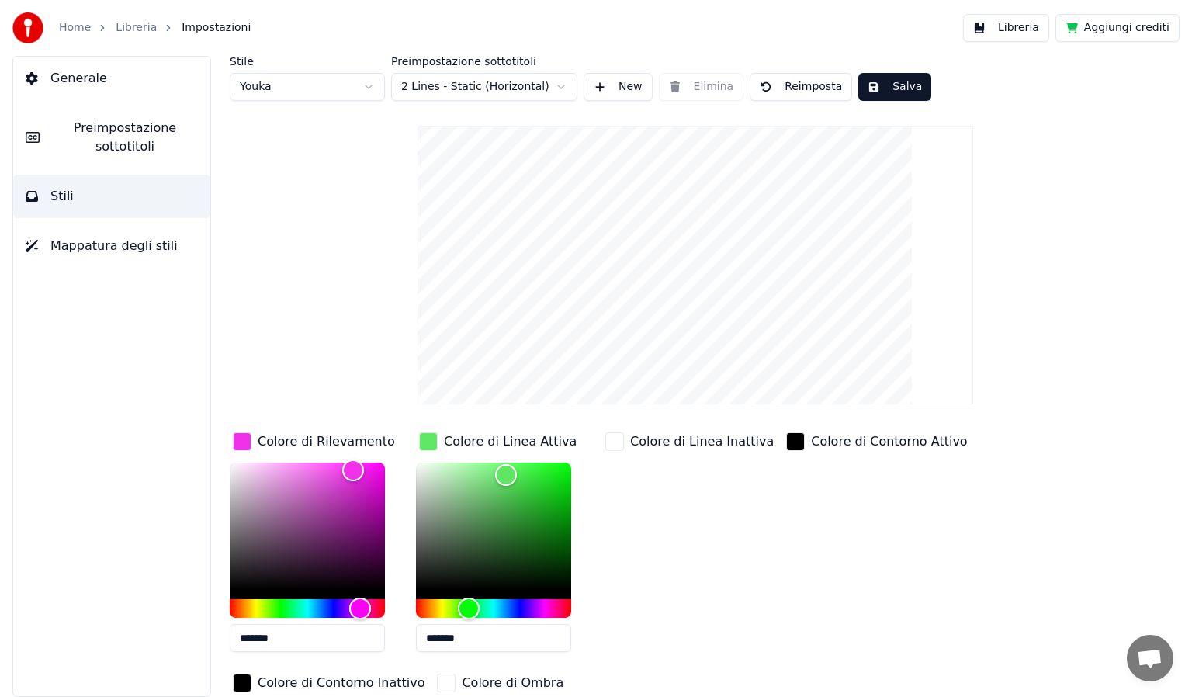
click at [895, 87] on button "Salva" at bounding box center [895, 87] width 73 height 28
click at [73, 31] on link "Home" at bounding box center [75, 28] width 32 height 16
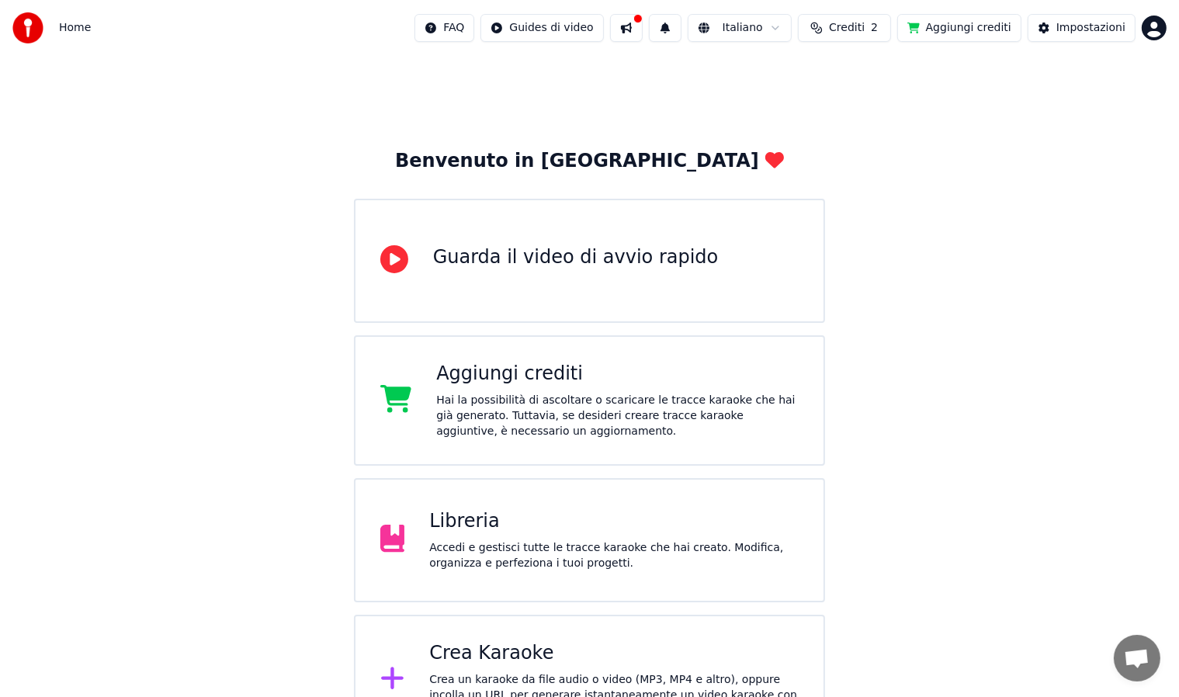
click at [545, 531] on div "Libreria" at bounding box center [614, 521] width 370 height 25
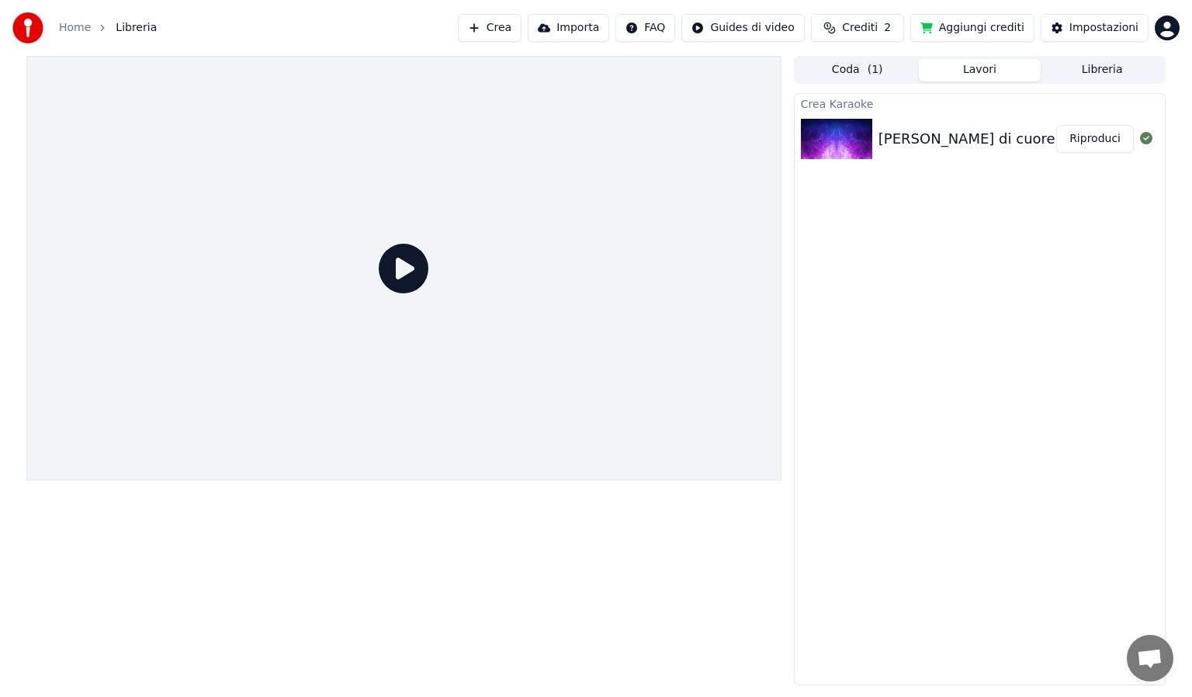
click at [838, 143] on img at bounding box center [836, 139] width 71 height 40
click at [416, 276] on icon at bounding box center [404, 269] width 50 height 50
click at [1101, 137] on button "Riproduci" at bounding box center [1096, 139] width 78 height 28
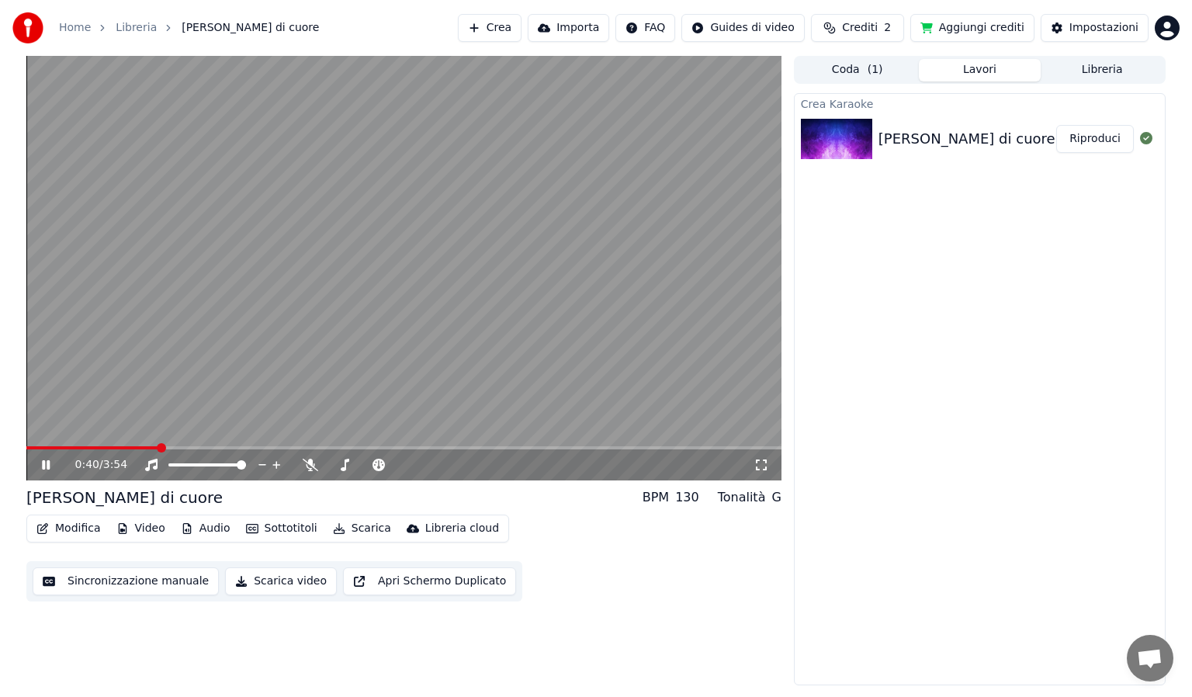
click at [1045, 286] on div "Crea Karaoke [PERSON_NAME] di cuore Riproduci" at bounding box center [980, 389] width 372 height 592
click at [763, 463] on icon at bounding box center [762, 465] width 16 height 12
click at [761, 463] on icon at bounding box center [762, 465] width 16 height 12
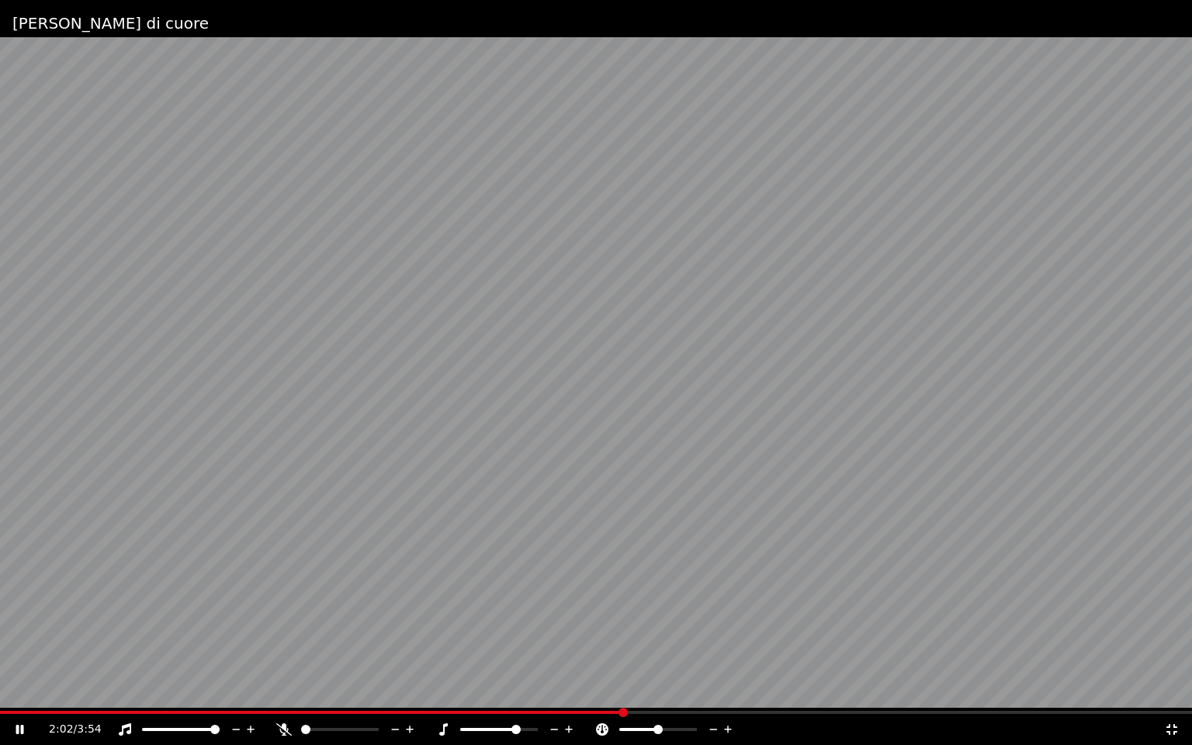
click at [515, 696] on span at bounding box center [499, 729] width 78 height 3
click at [498, 696] on span at bounding box center [489, 729] width 58 height 3
click at [252, 696] on icon at bounding box center [251, 730] width 15 height 16
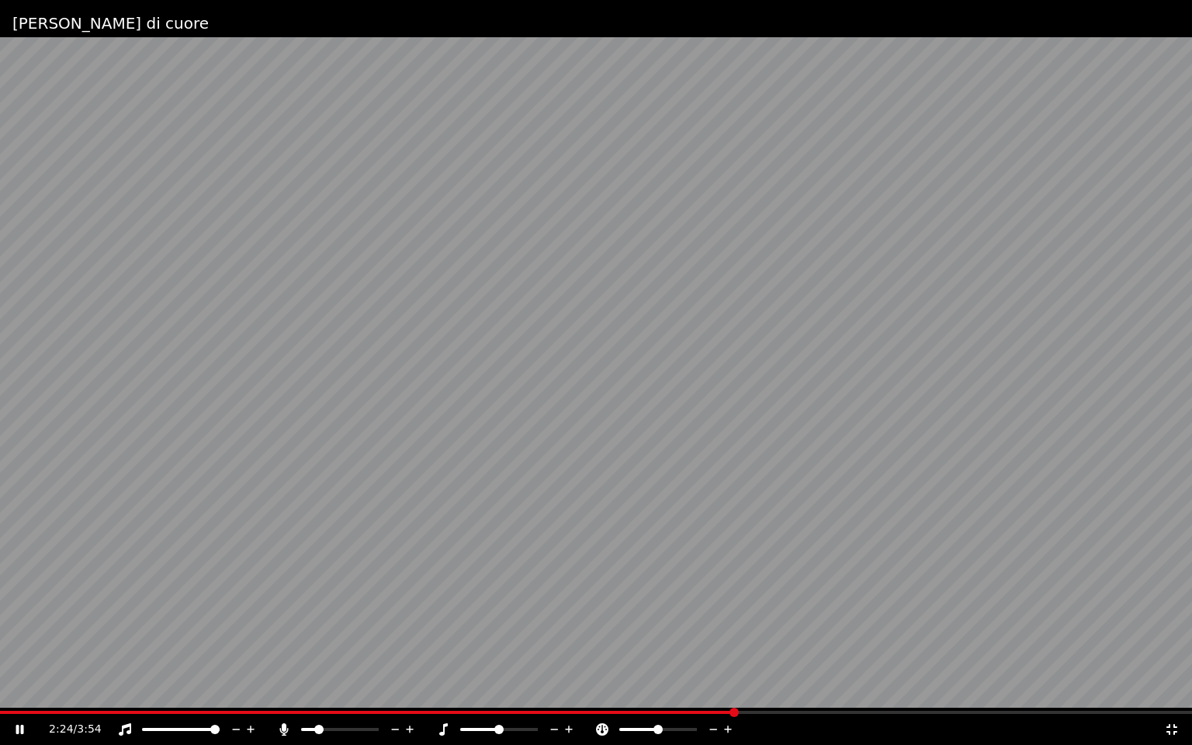
click at [316, 696] on span at bounding box center [318, 729] width 9 height 9
click at [301, 696] on span at bounding box center [305, 729] width 9 height 9
click at [249, 696] on icon at bounding box center [251, 730] width 8 height 8
click at [314, 696] on span at bounding box center [340, 729] width 78 height 3
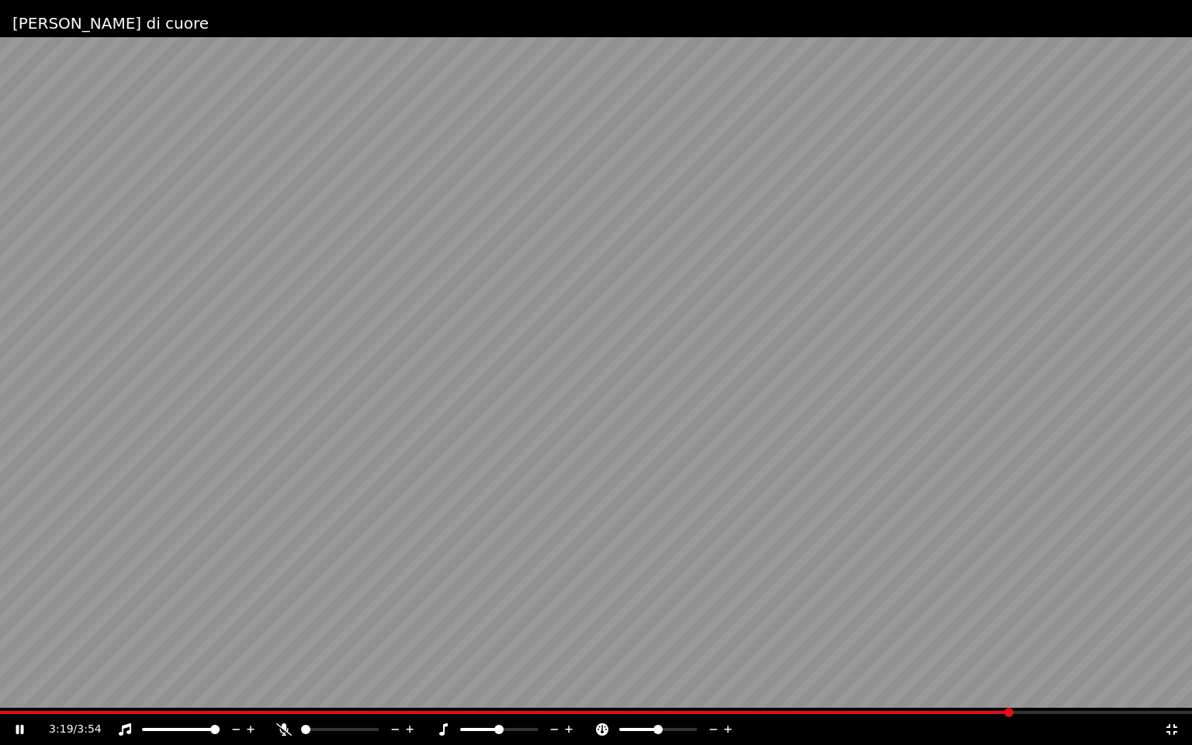
click at [301, 696] on span at bounding box center [305, 729] width 9 height 9
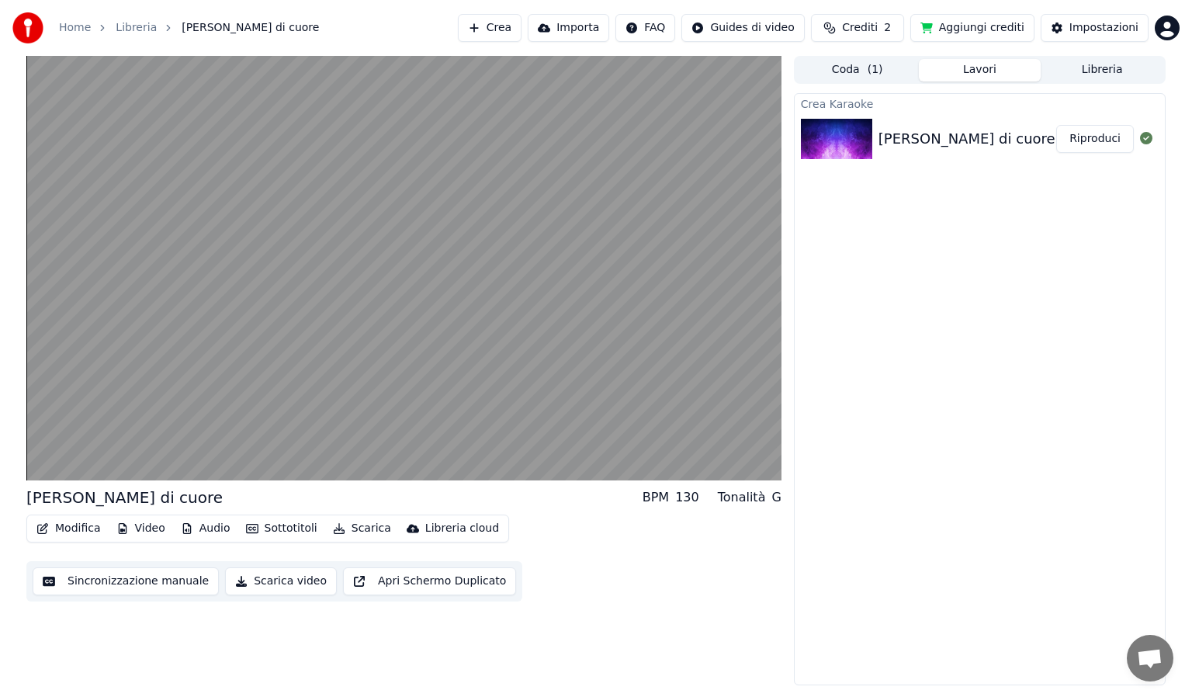
click at [257, 581] on button "Scarica video" at bounding box center [281, 582] width 112 height 28
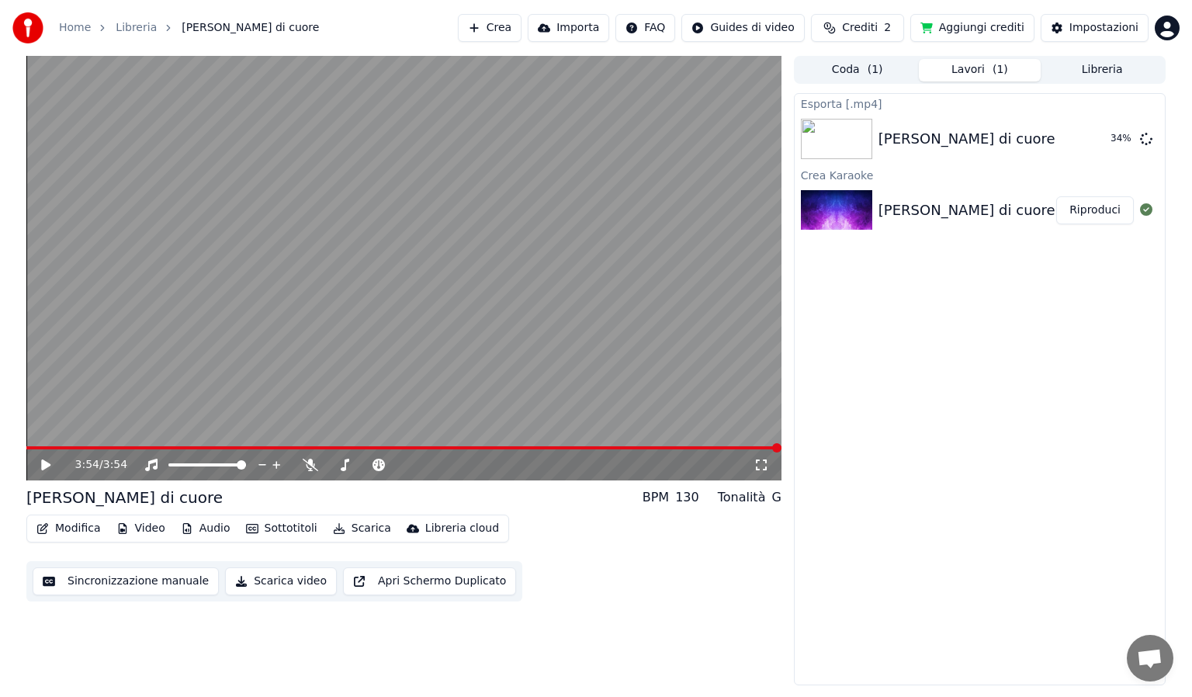
click at [264, 581] on button "Scarica video" at bounding box center [281, 582] width 112 height 28
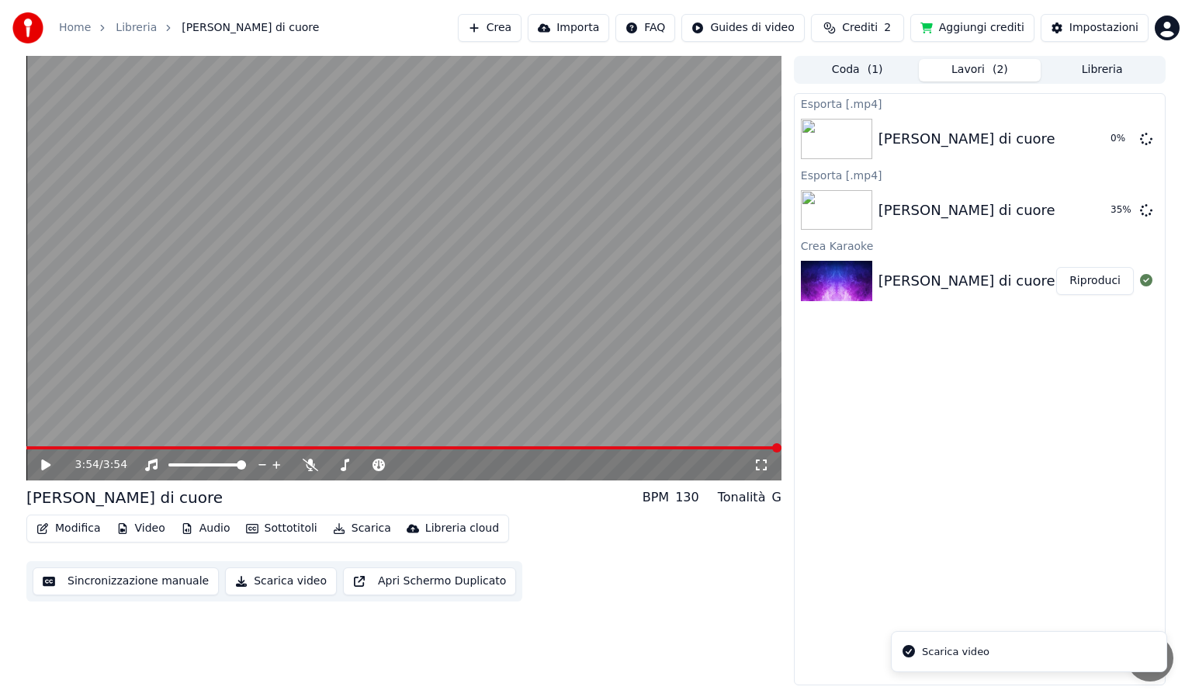
click at [953, 654] on div "Scarica video" at bounding box center [956, 652] width 68 height 16
click at [402, 577] on button "Apri Schermo Duplicato" at bounding box center [429, 582] width 173 height 28
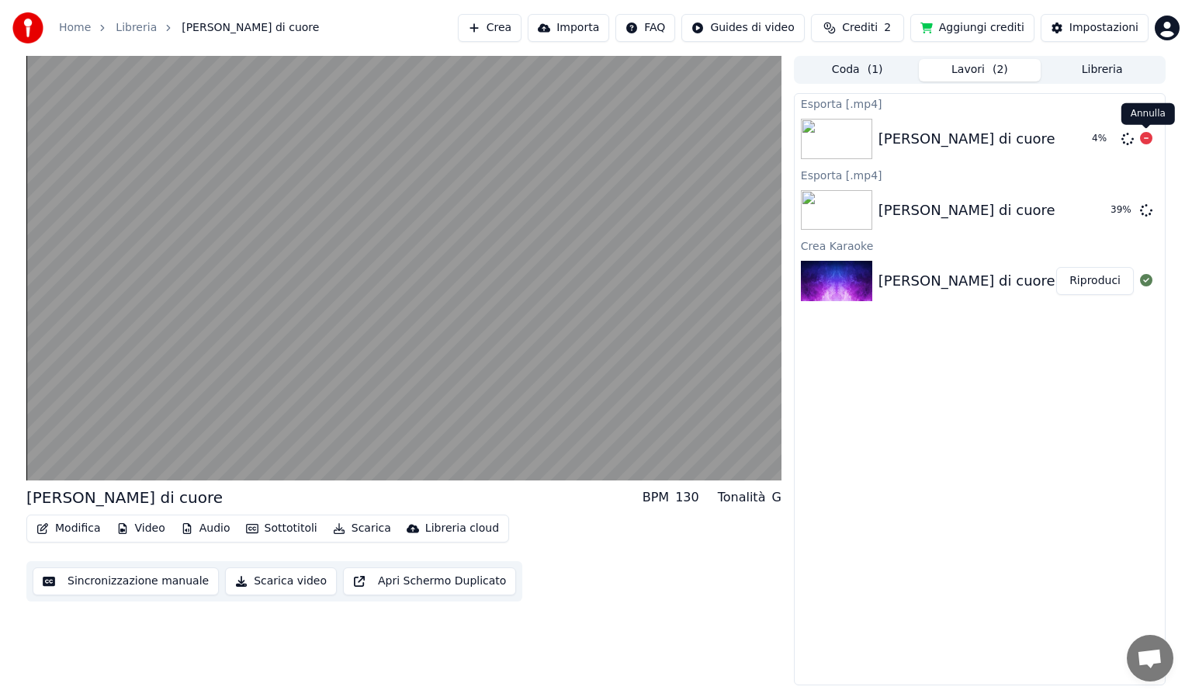
click at [1147, 141] on icon at bounding box center [1146, 138] width 12 height 12
click at [1147, 210] on icon at bounding box center [1146, 209] width 12 height 12
click at [997, 494] on div "Esporta [.mp4] [PERSON_NAME] di cuore Esporta [.mp4] [PERSON_NAME] di cuore Cre…" at bounding box center [980, 389] width 372 height 592
click at [250, 580] on button "Scarica video" at bounding box center [281, 582] width 112 height 28
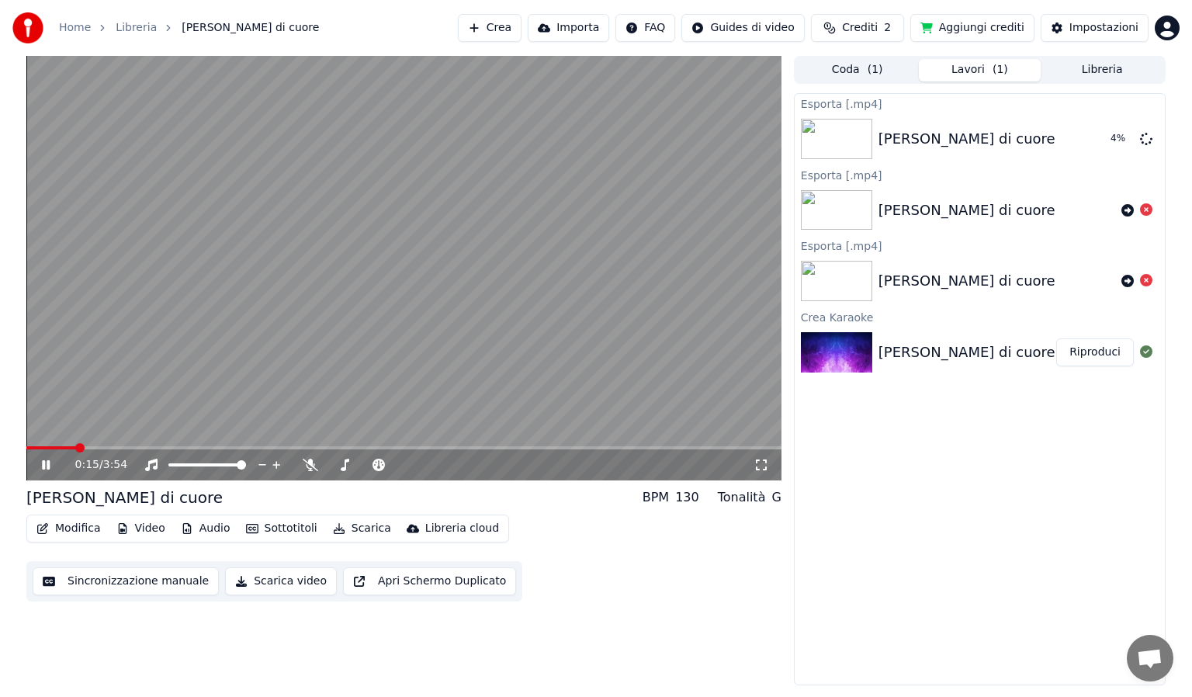
click at [41, 470] on icon at bounding box center [57, 465] width 36 height 12
click at [26, 443] on span at bounding box center [30, 447] width 9 height 9
click at [1096, 143] on button "Mostra" at bounding box center [1103, 139] width 64 height 28
